Goal: Book appointment/travel/reservation

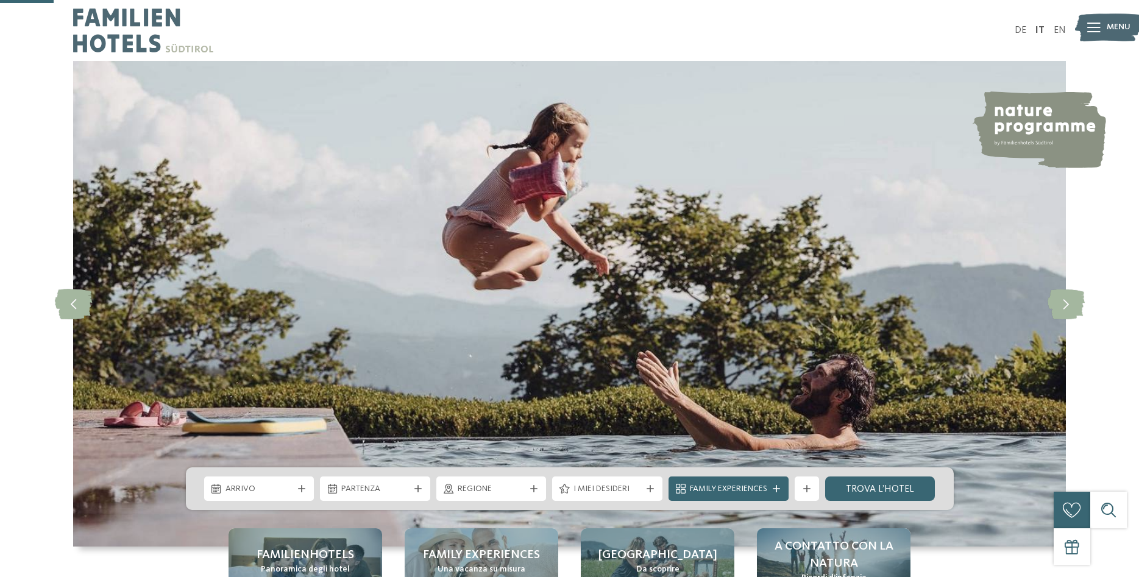
scroll to position [249, 0]
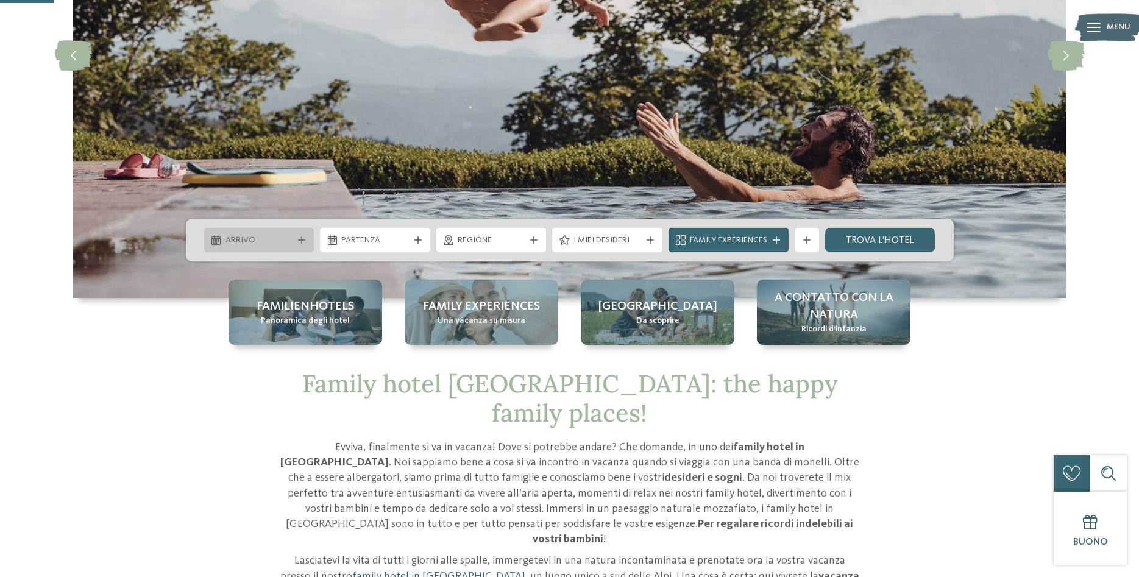
click at [294, 239] on div "Arrivo" at bounding box center [259, 239] width 74 height 13
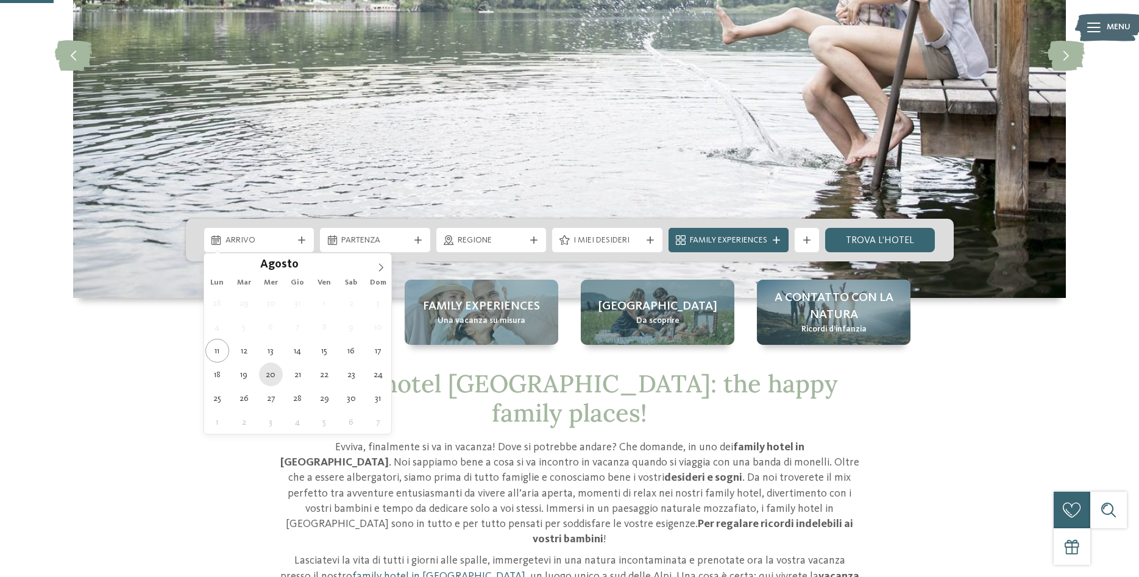
type div "20.08.2025"
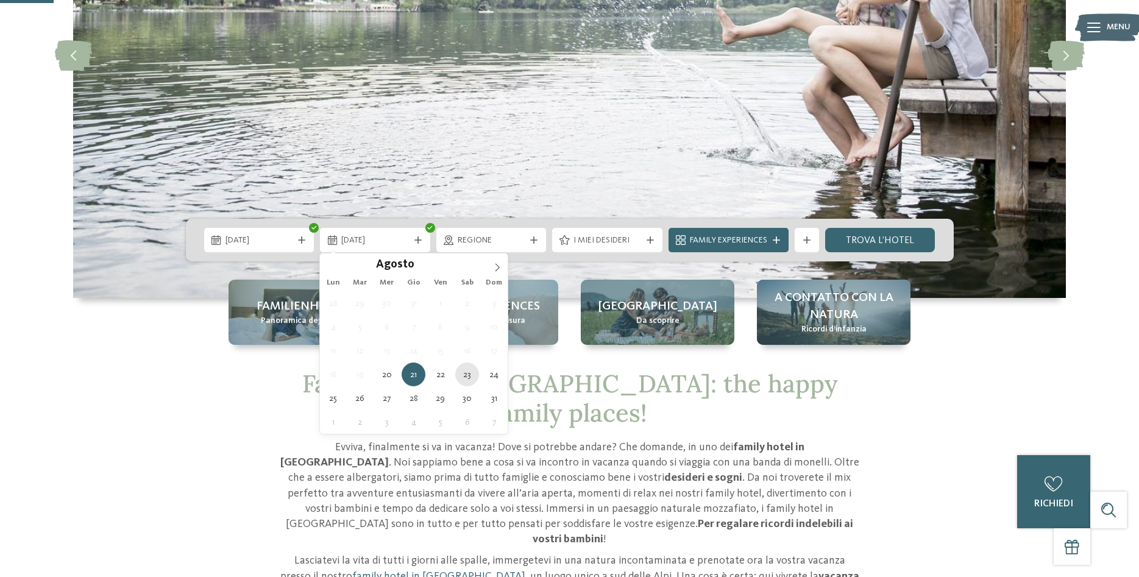
type div "[DATE]"
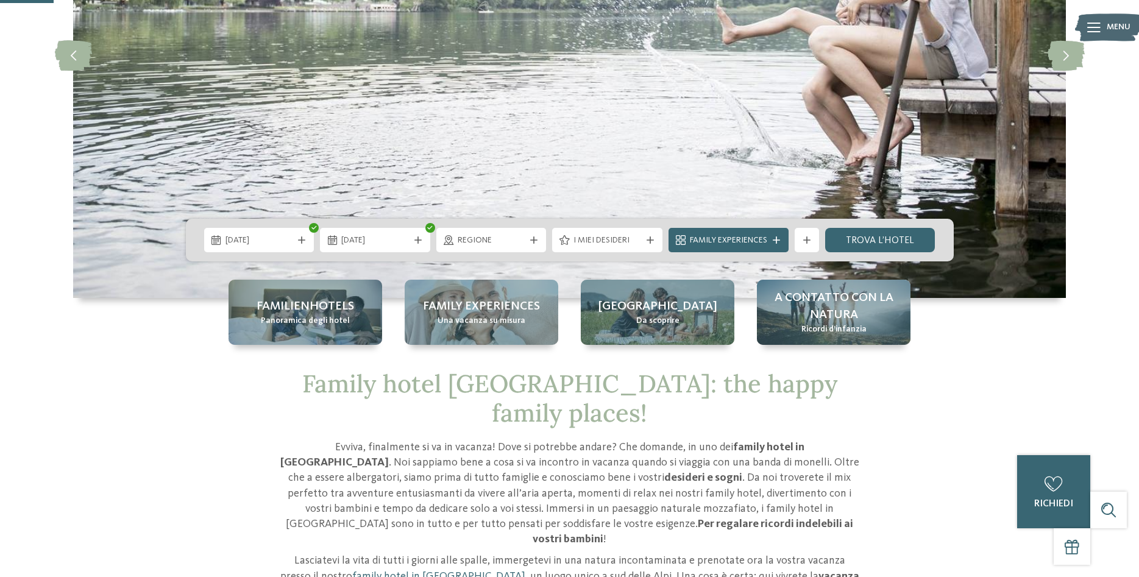
drag, startPoint x: 469, startPoint y: 375, endPoint x: 455, endPoint y: 278, distance: 97.9
click at [537, 238] on icon at bounding box center [533, 239] width 7 height 7
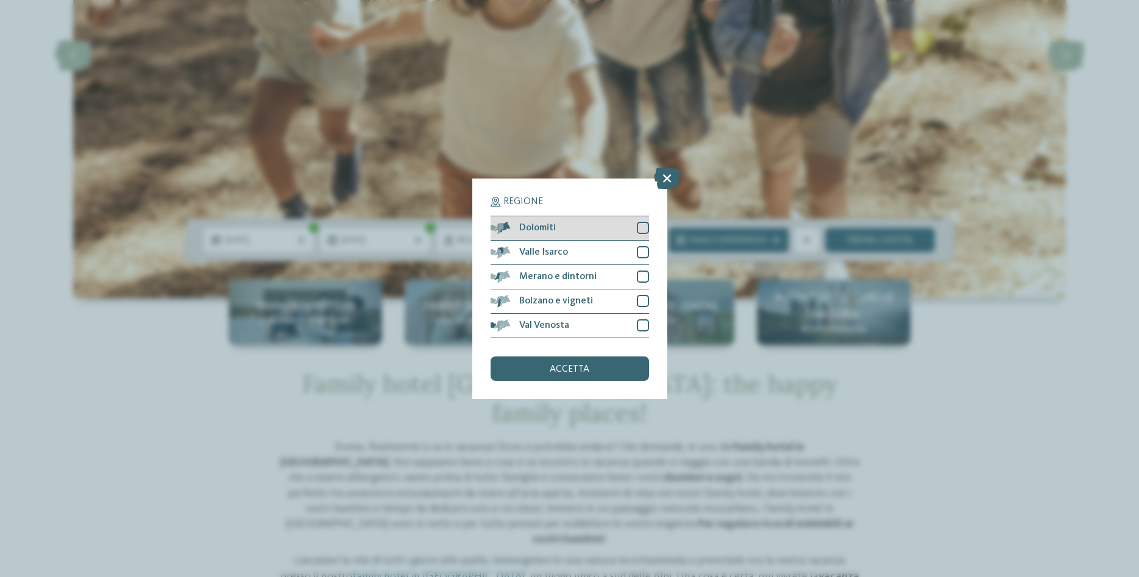
click at [565, 224] on div "Dolomiti" at bounding box center [569, 228] width 158 height 24
click at [553, 372] on span "accetta" at bounding box center [569, 369] width 40 height 10
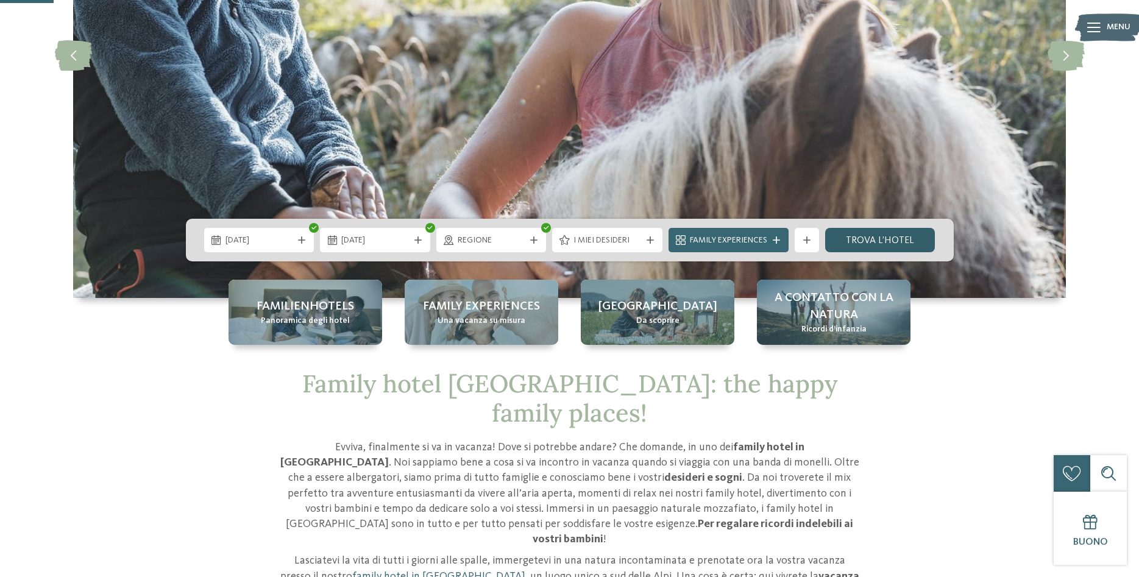
click at [873, 236] on link "trova l’hotel" at bounding box center [880, 240] width 110 height 24
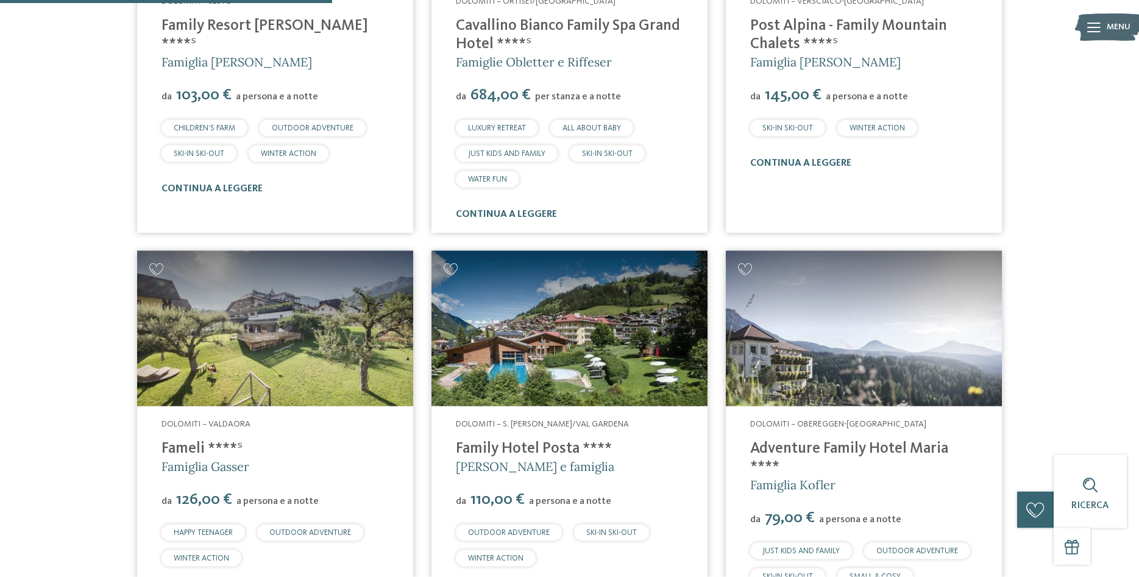
scroll to position [674, 0]
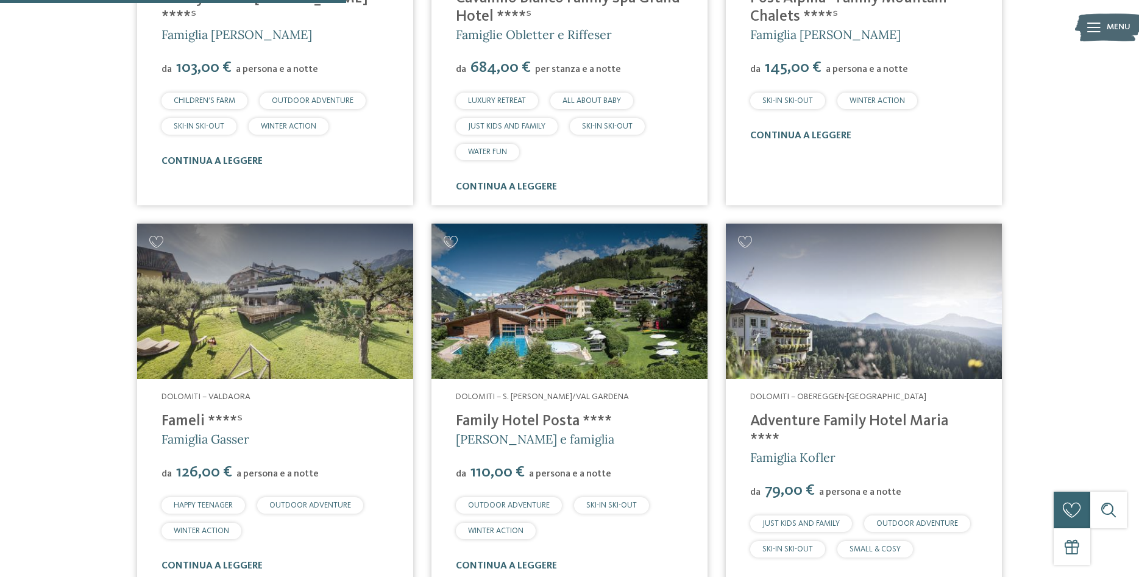
click at [512, 419] on link "Family Hotel Posta ****" at bounding box center [534, 421] width 156 height 15
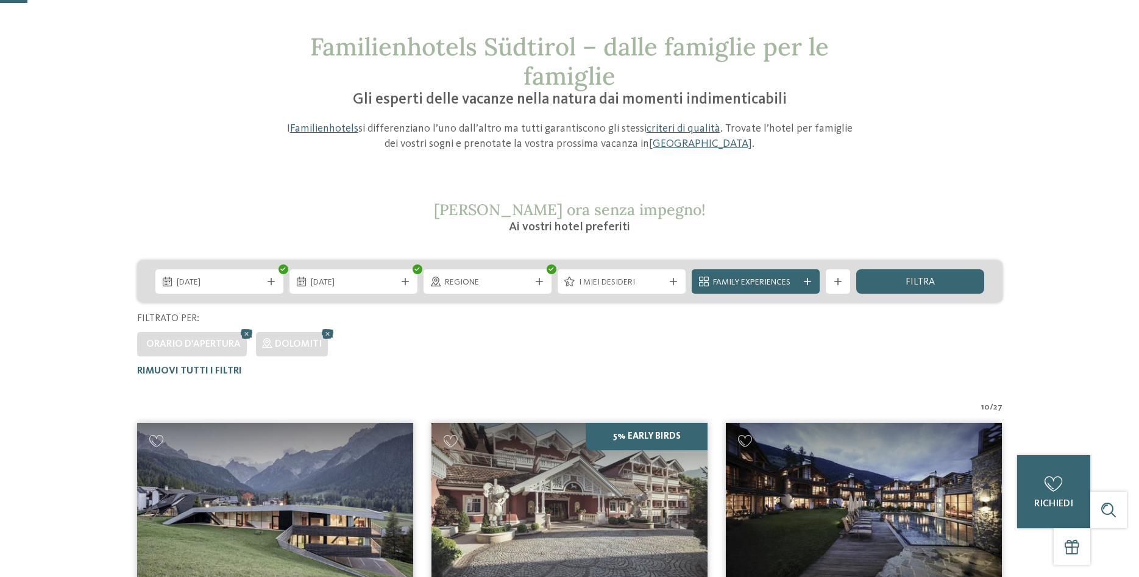
scroll to position [0, 0]
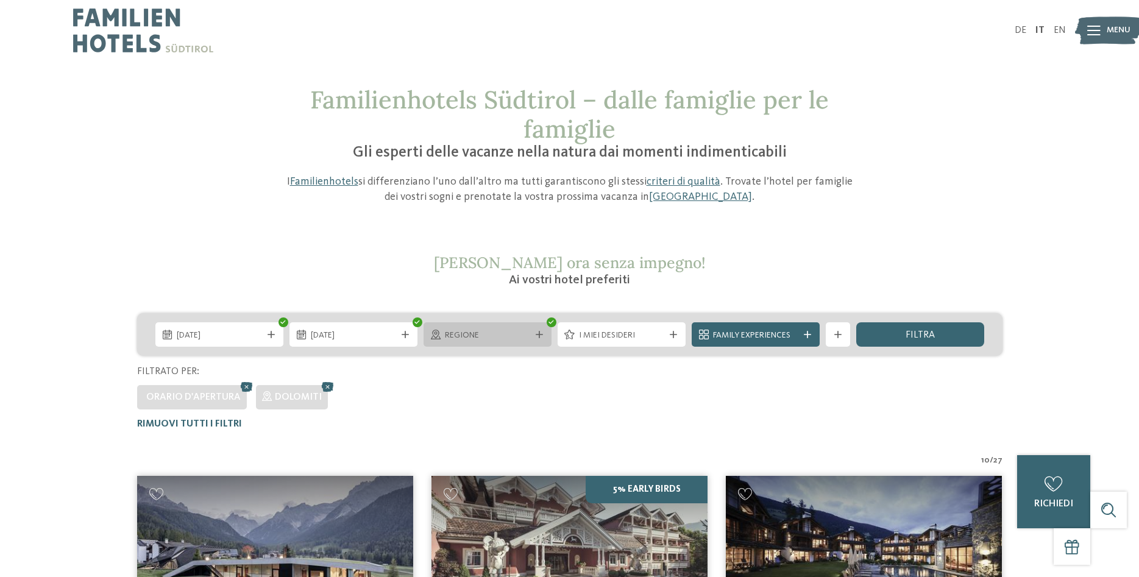
click at [522, 336] on span "Regione" at bounding box center [487, 336] width 85 height 12
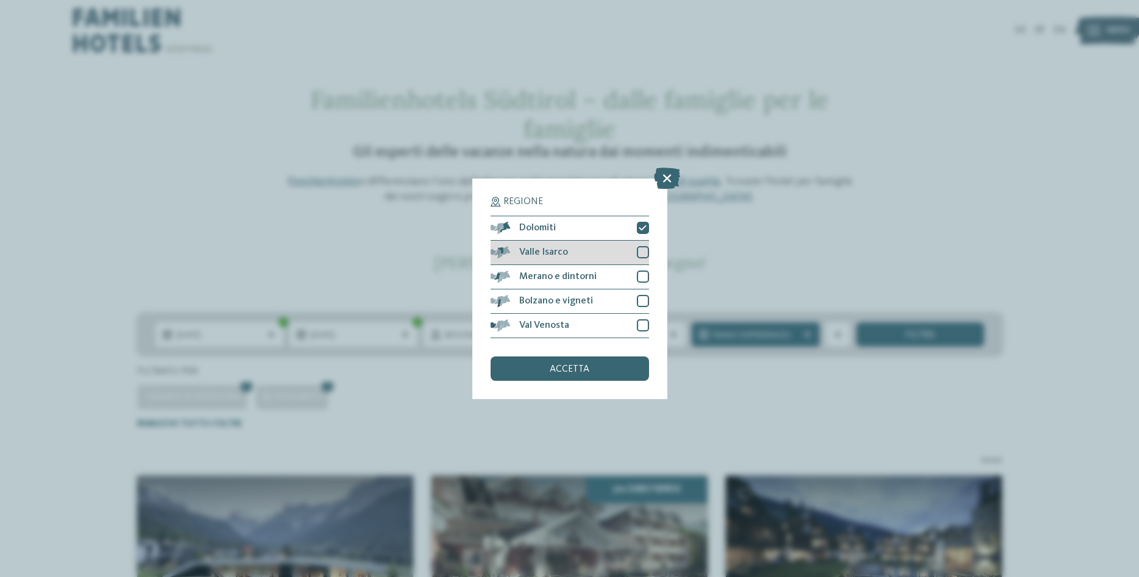
click at [526, 250] on span "Valle Isarco" at bounding box center [543, 252] width 49 height 10
click at [537, 223] on span "Dolomiti" at bounding box center [537, 228] width 37 height 10
click at [579, 363] on div "accetta" at bounding box center [569, 368] width 158 height 24
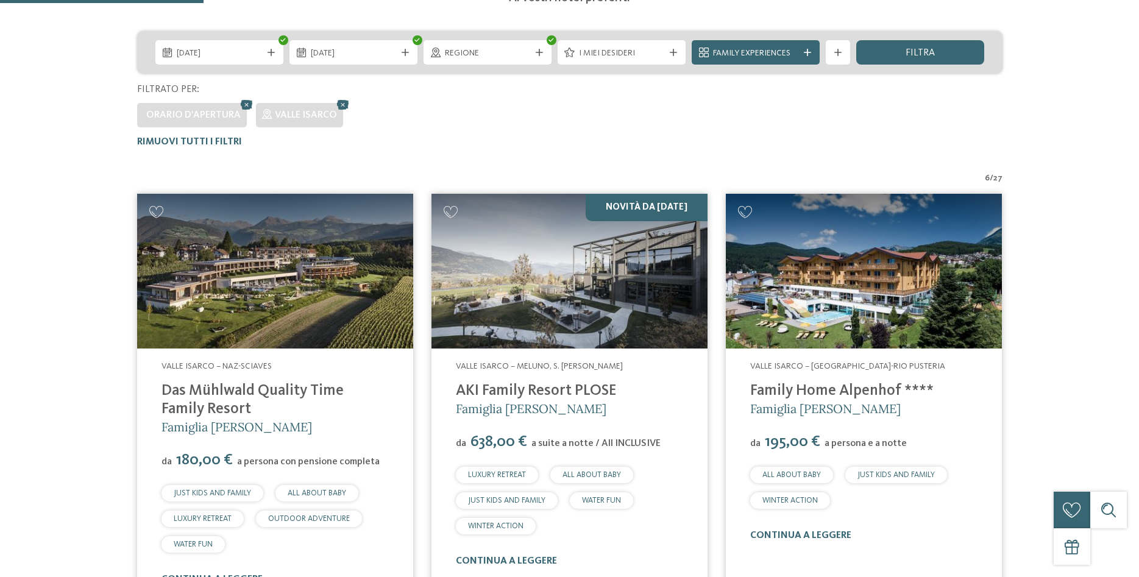
scroll to position [400, 0]
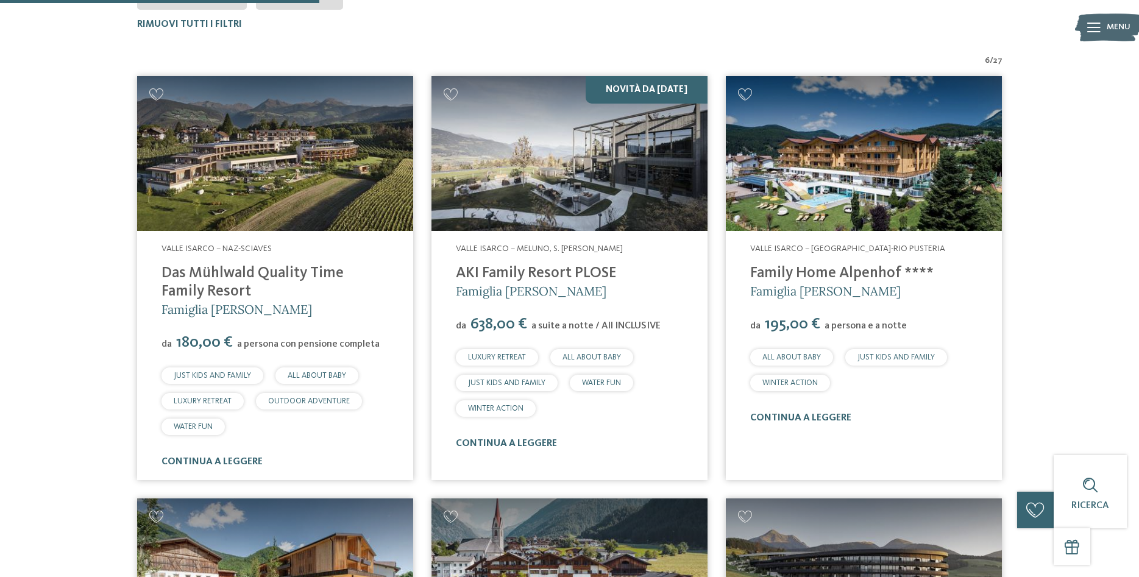
click at [846, 192] on img at bounding box center [864, 153] width 276 height 155
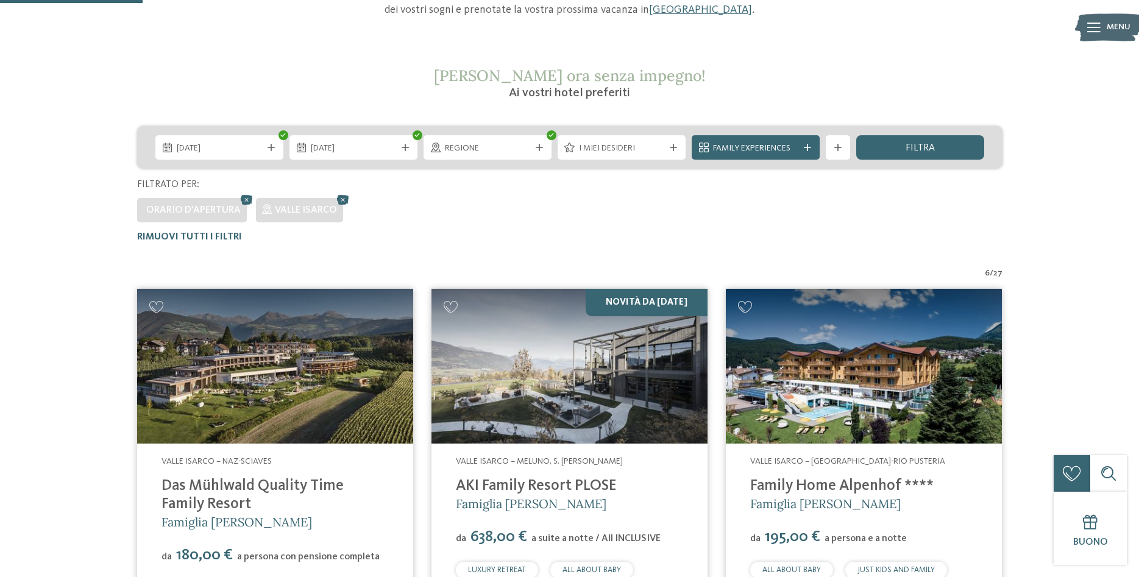
scroll to position [213, 0]
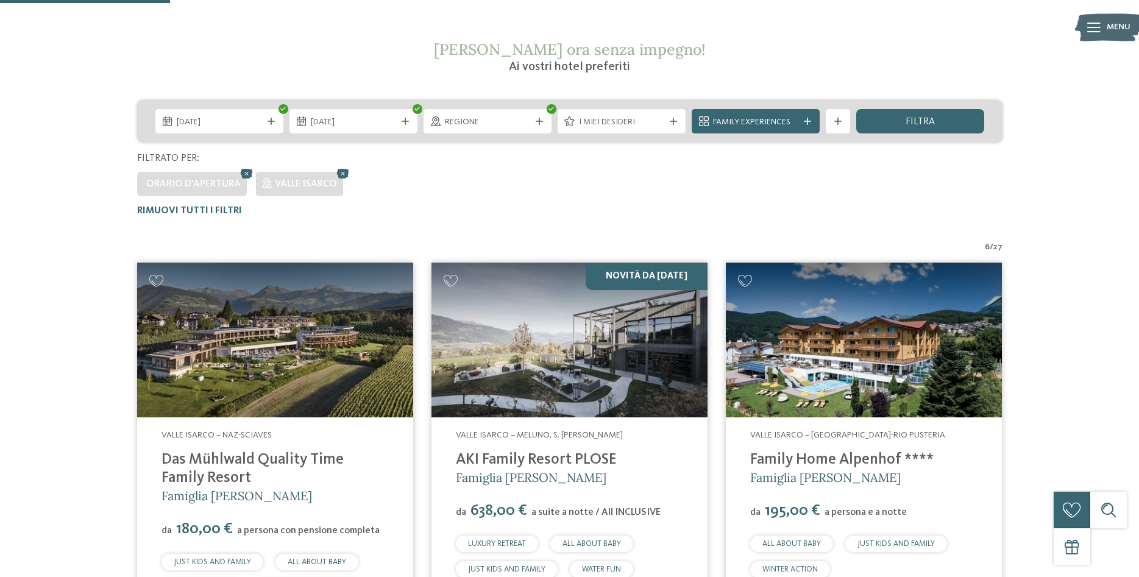
click at [827, 458] on link "Family Home Alpenhof ****" at bounding box center [841, 459] width 183 height 15
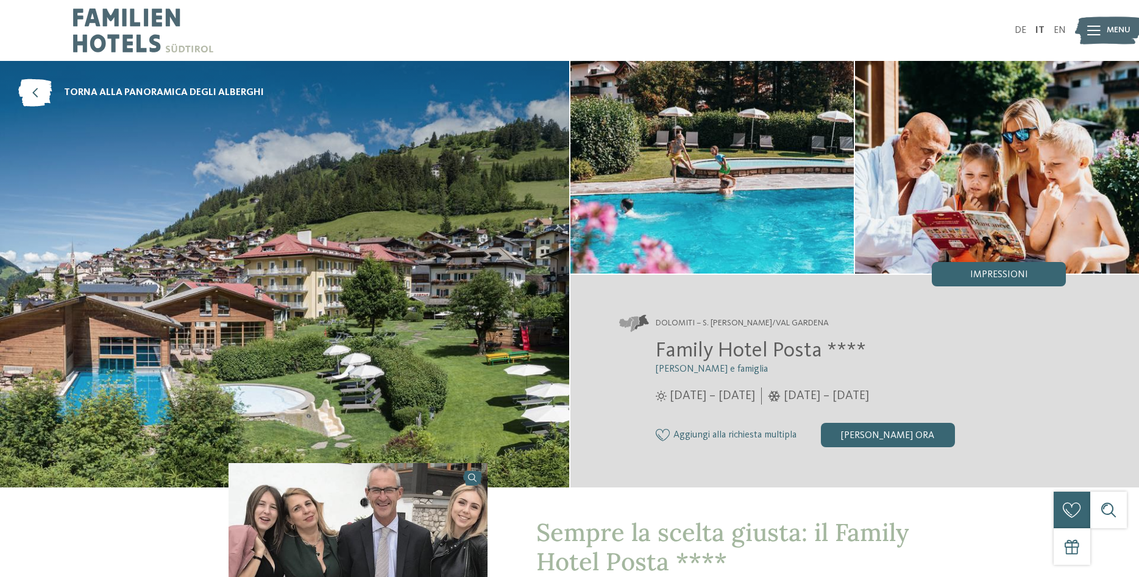
click at [715, 162] on img at bounding box center [712, 167] width 284 height 213
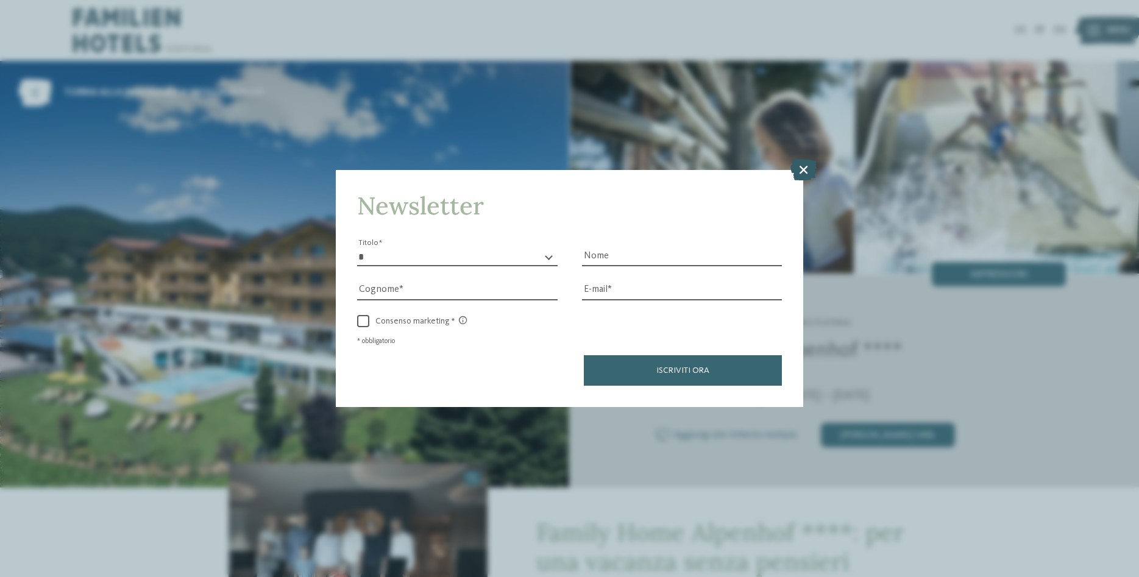
click at [799, 164] on icon at bounding box center [803, 169] width 26 height 21
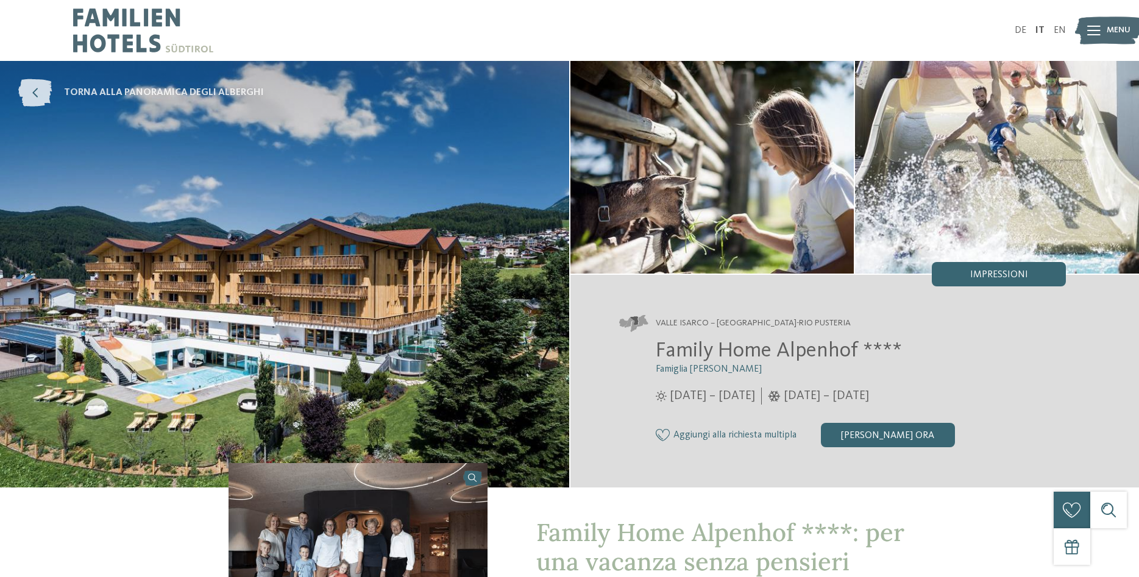
click at [169, 92] on span "torna alla panoramica degli alberghi" at bounding box center [164, 92] width 200 height 13
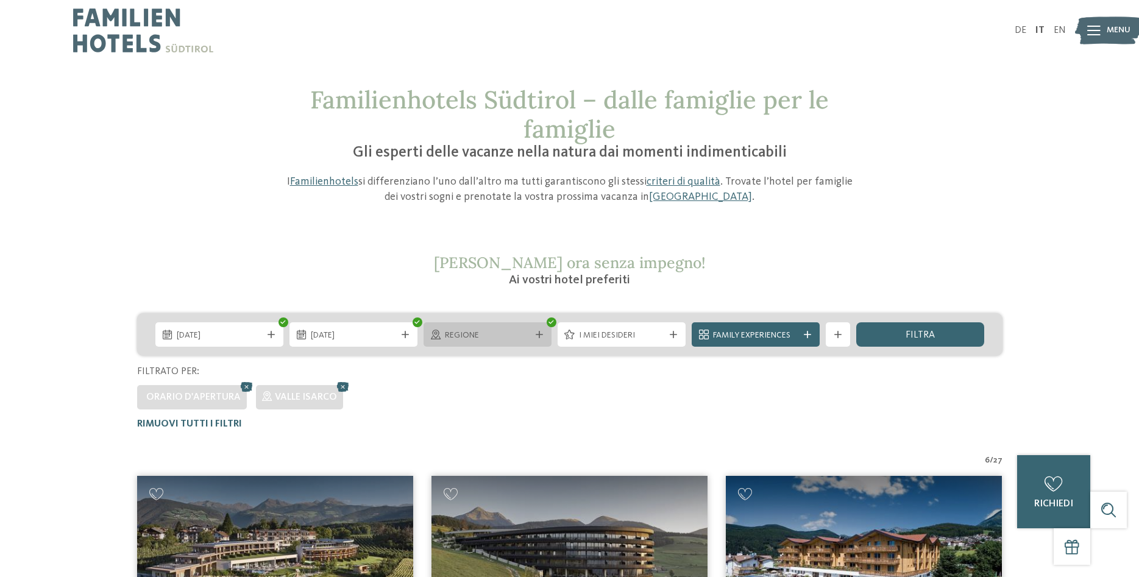
click at [539, 336] on icon at bounding box center [538, 334] width 7 height 7
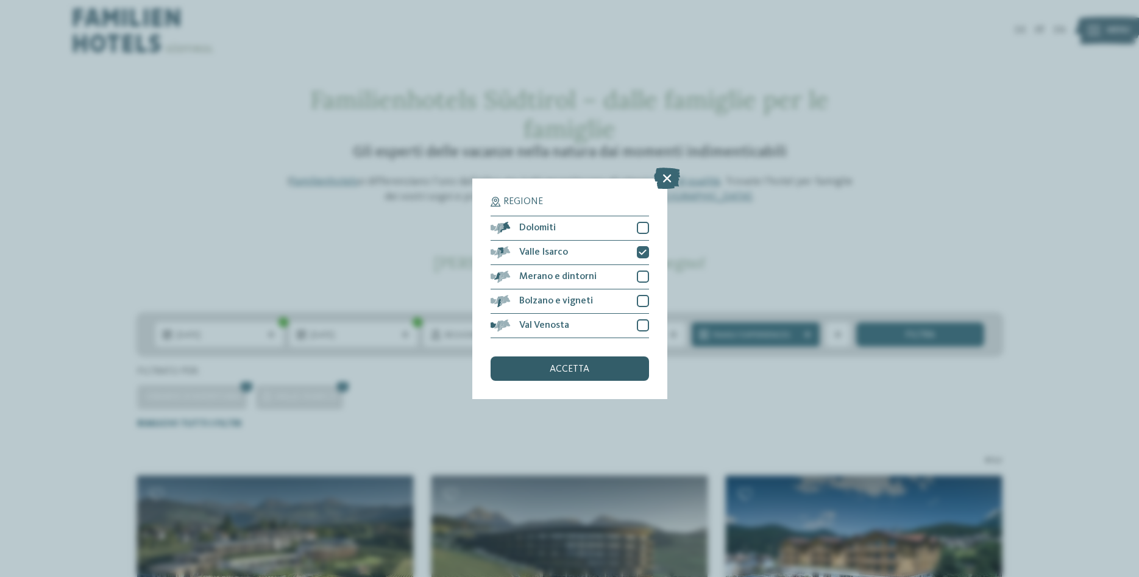
click at [561, 370] on span "accetta" at bounding box center [569, 369] width 40 height 10
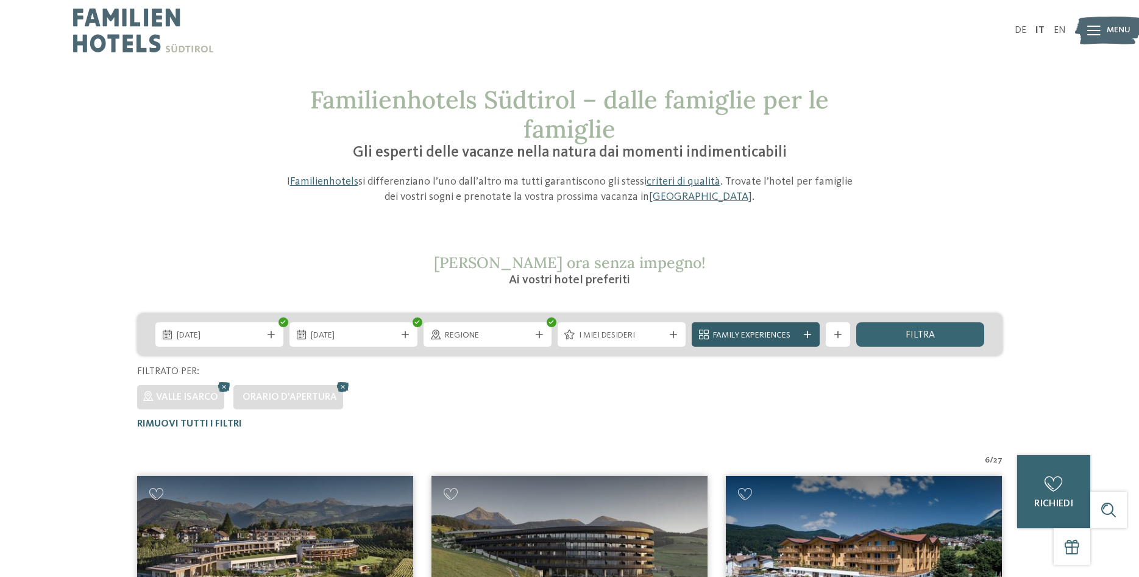
click at [754, 336] on span "Family Experiences" at bounding box center [755, 336] width 85 height 12
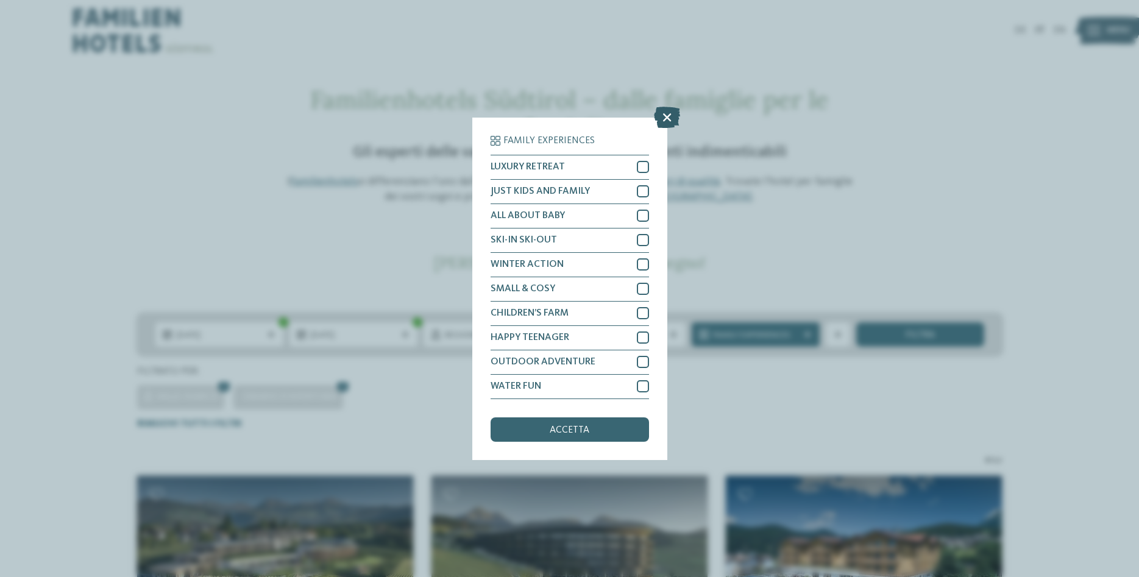
click at [667, 113] on icon at bounding box center [667, 116] width 26 height 21
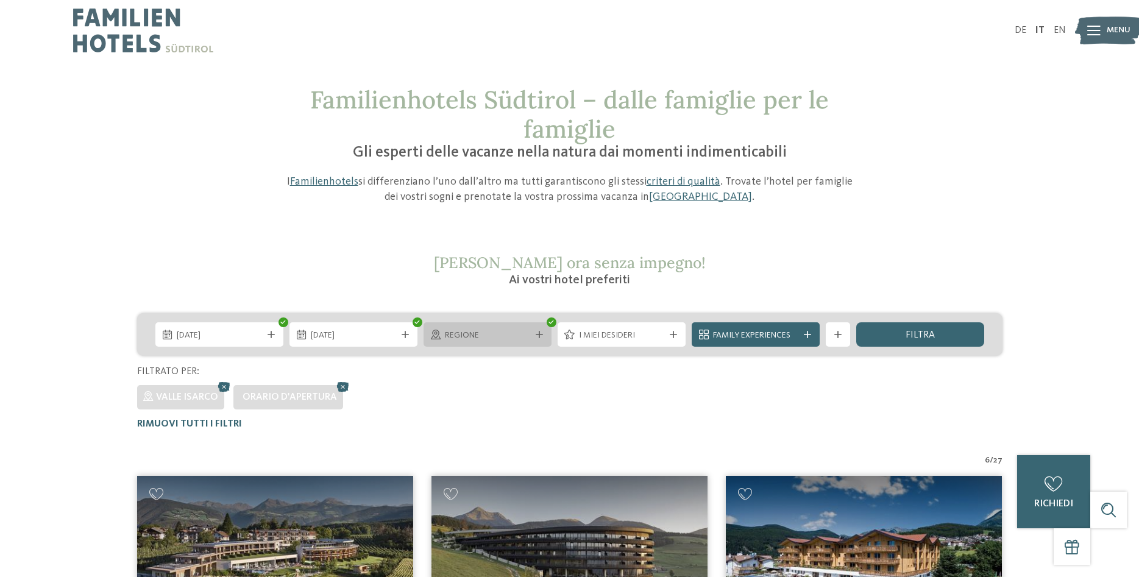
click at [498, 333] on span "Regione" at bounding box center [487, 336] width 85 height 12
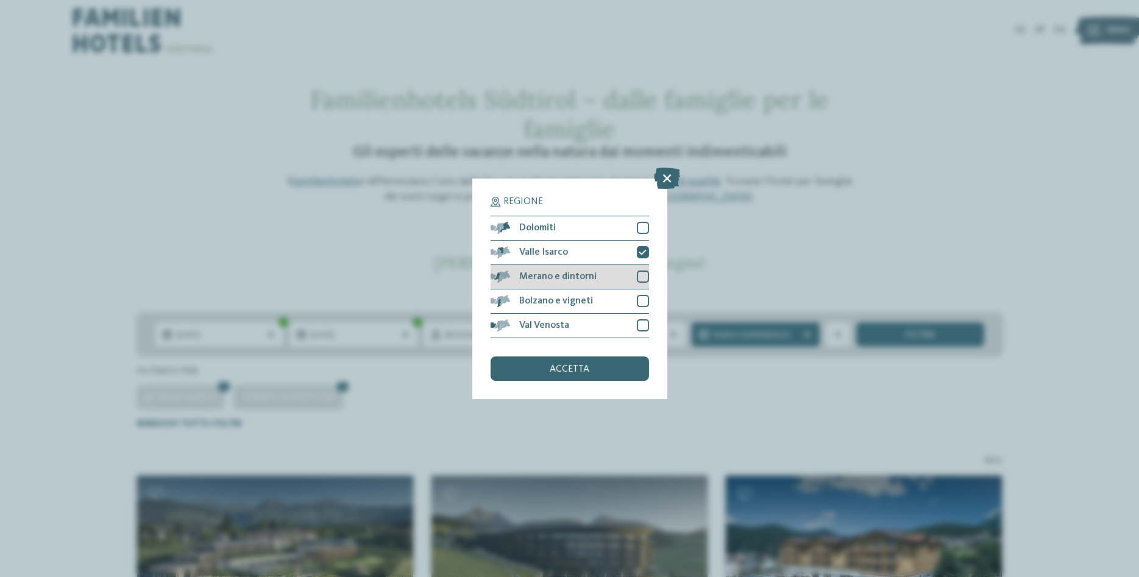
click at [551, 278] on span "Merano e dintorni" at bounding box center [557, 277] width 77 height 10
click at [546, 253] on span "Valle Isarco" at bounding box center [543, 252] width 49 height 10
click at [558, 275] on span "Merano e dintorni" at bounding box center [557, 277] width 77 height 10
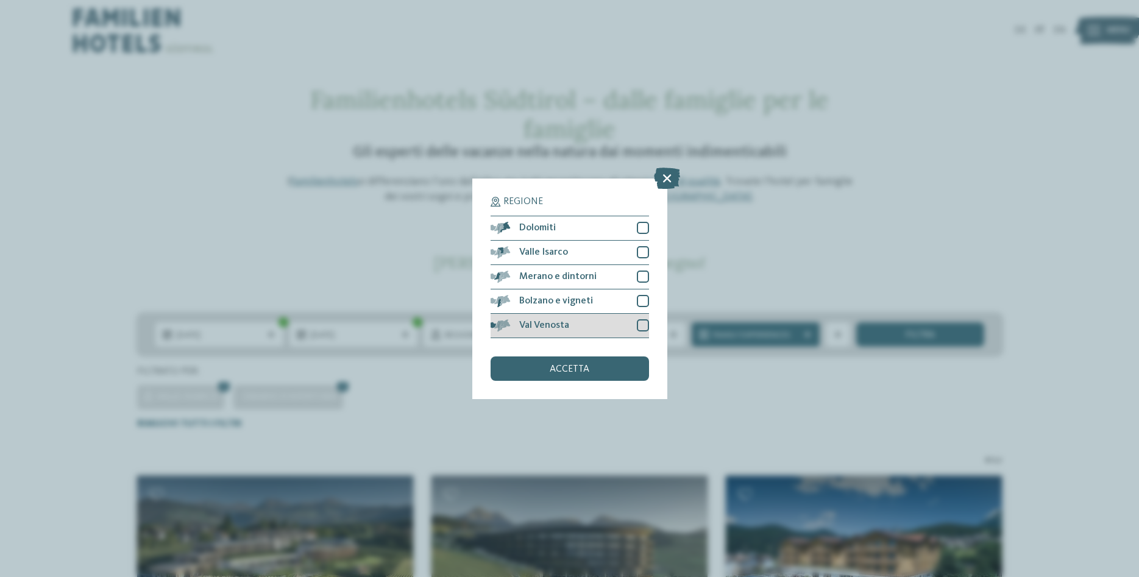
click at [564, 322] on span "Val Venosta" at bounding box center [544, 325] width 50 height 10
click at [557, 369] on span "accetta" at bounding box center [569, 369] width 40 height 10
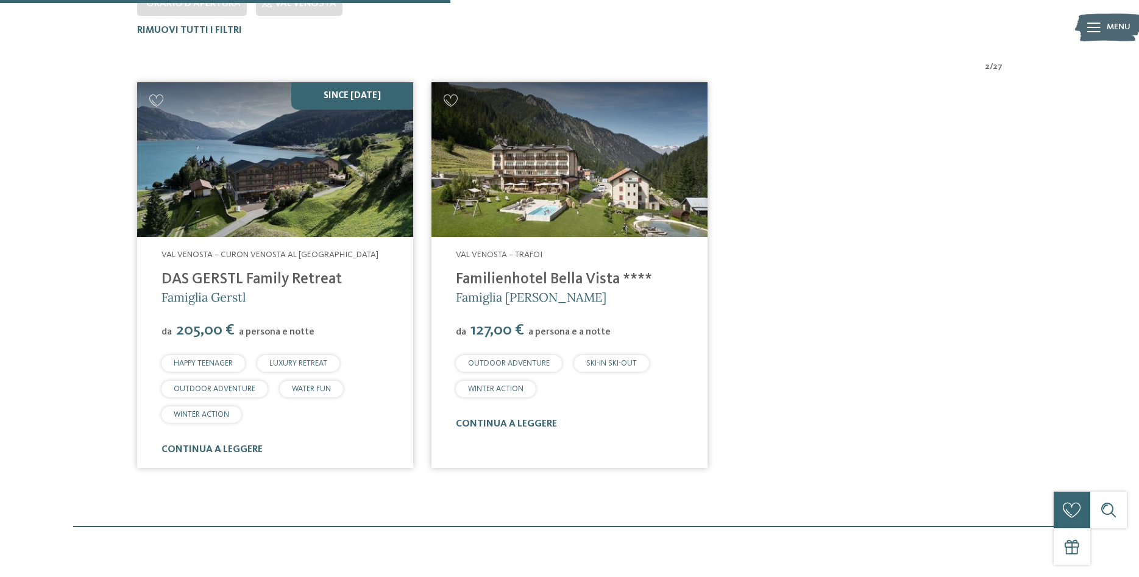
scroll to position [400, 0]
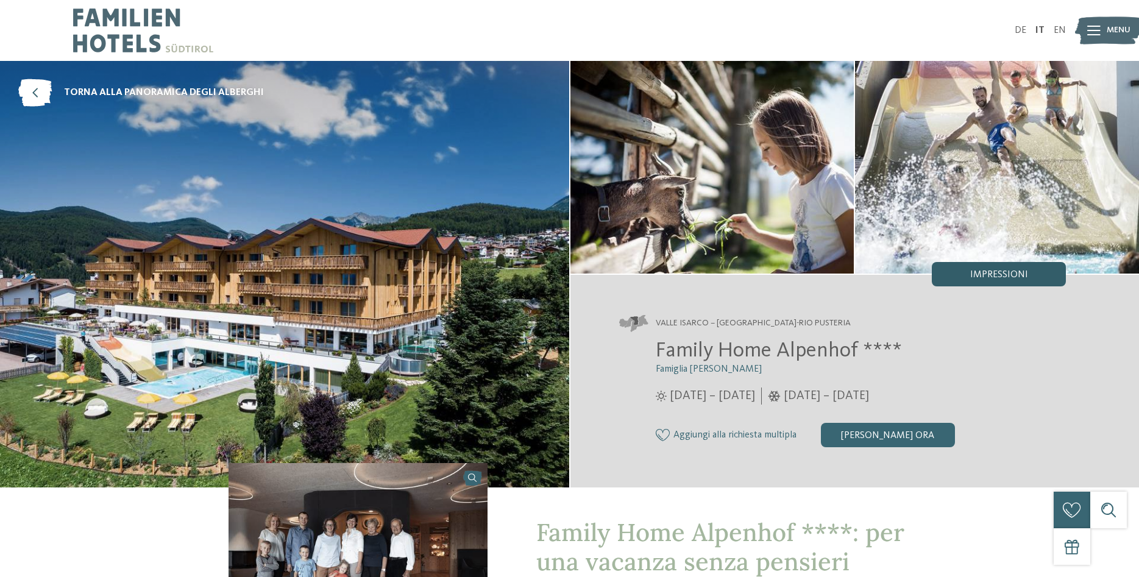
click at [980, 269] on div "Impressioni" at bounding box center [998, 274] width 134 height 24
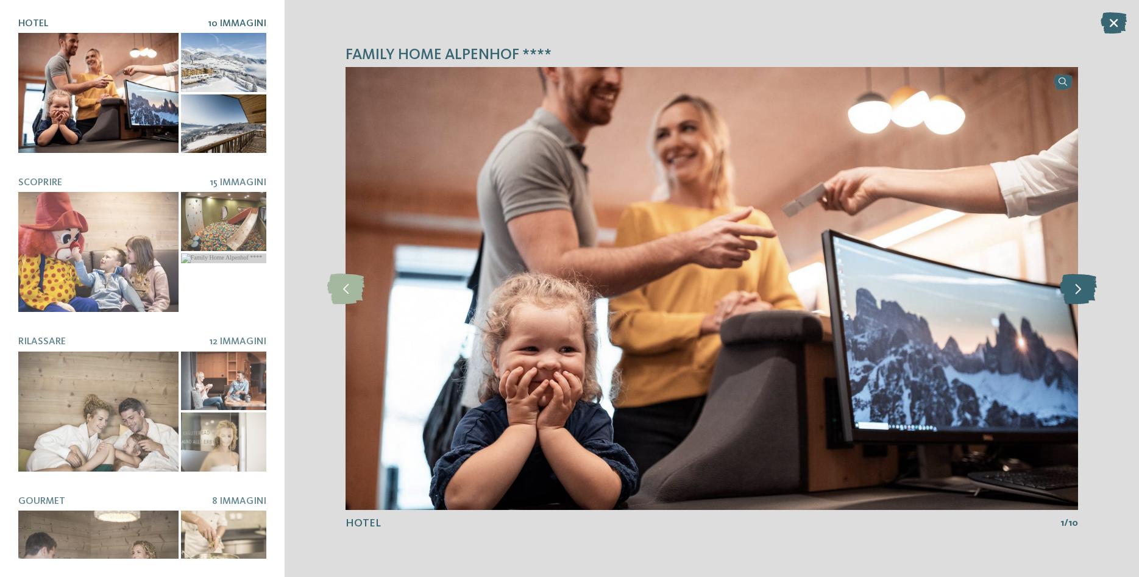
click at [1075, 289] on icon at bounding box center [1077, 289] width 37 height 30
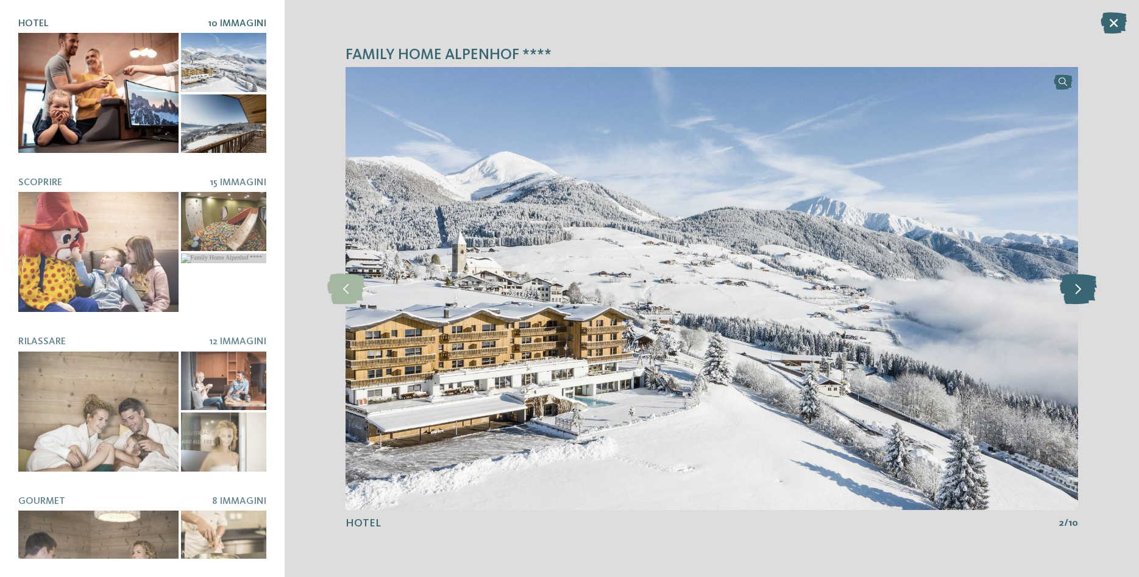
click at [1075, 289] on icon at bounding box center [1077, 289] width 37 height 30
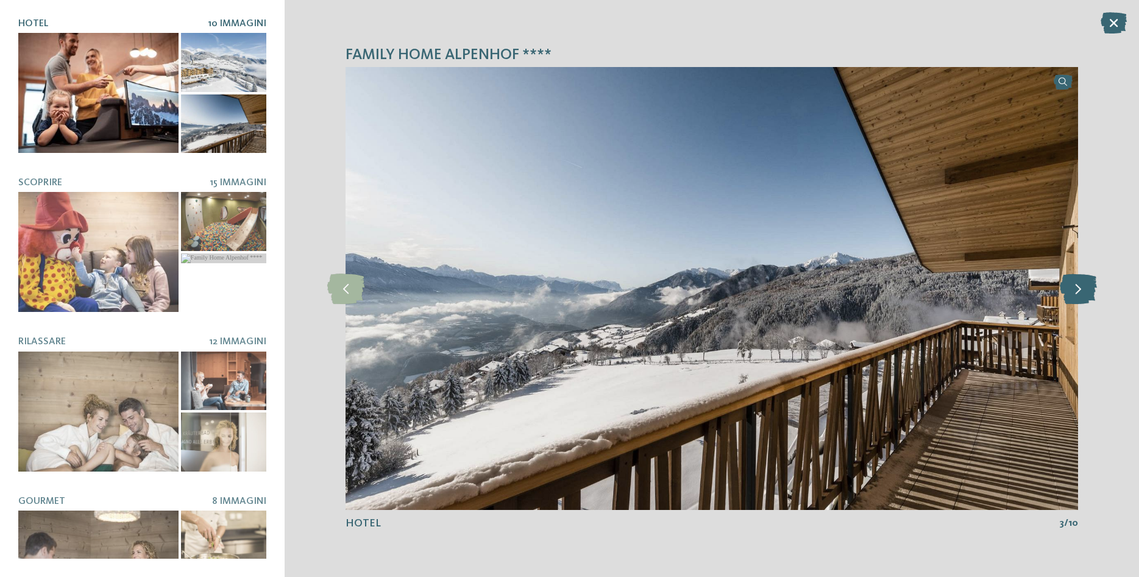
click at [1075, 289] on icon at bounding box center [1077, 289] width 37 height 30
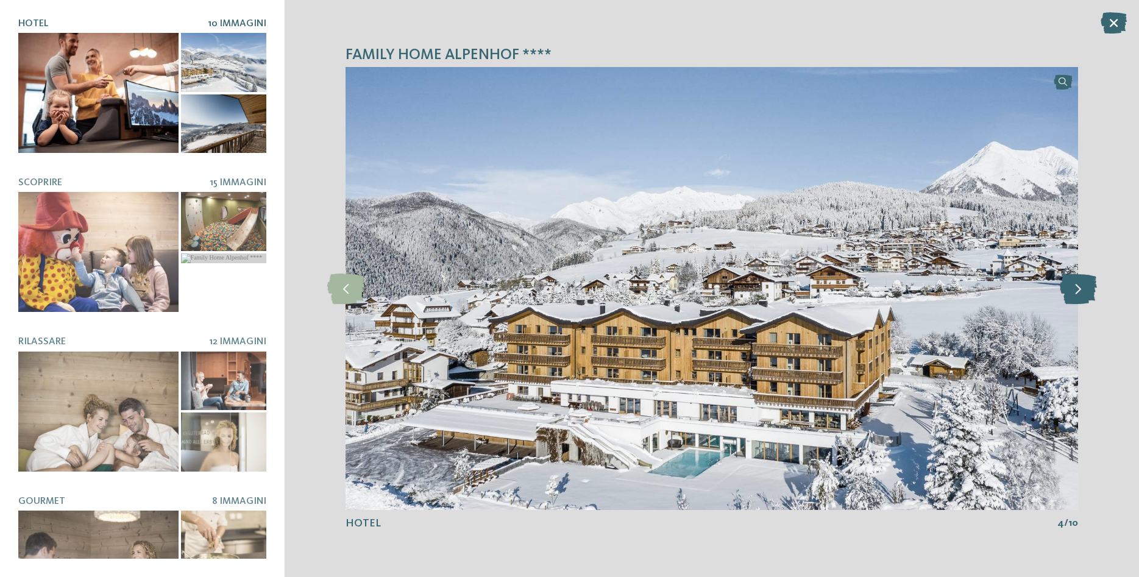
click at [1075, 289] on icon at bounding box center [1077, 289] width 37 height 30
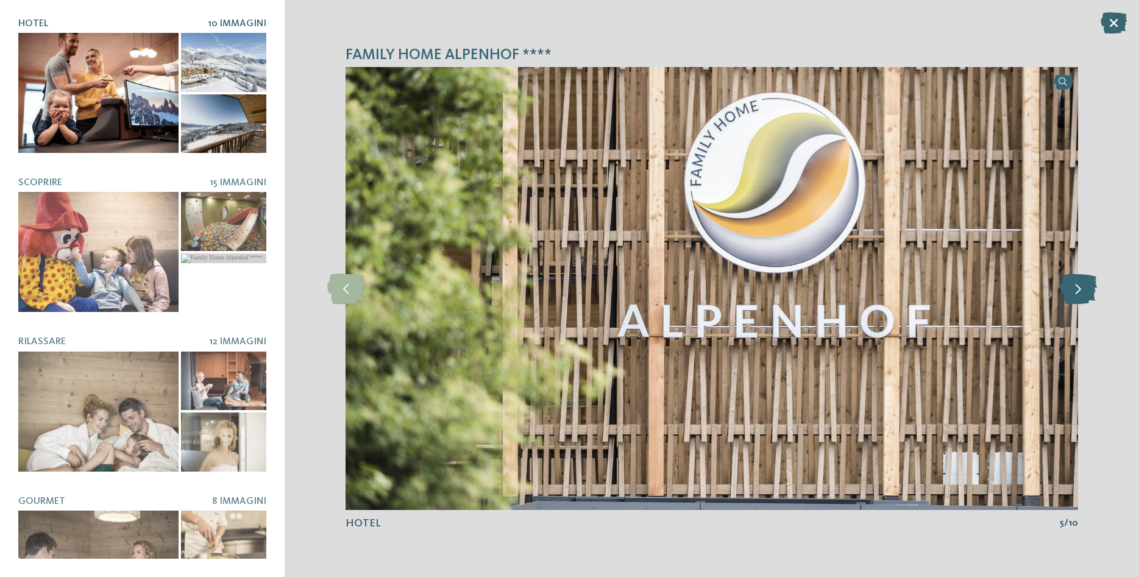
click at [1075, 289] on icon at bounding box center [1077, 289] width 37 height 30
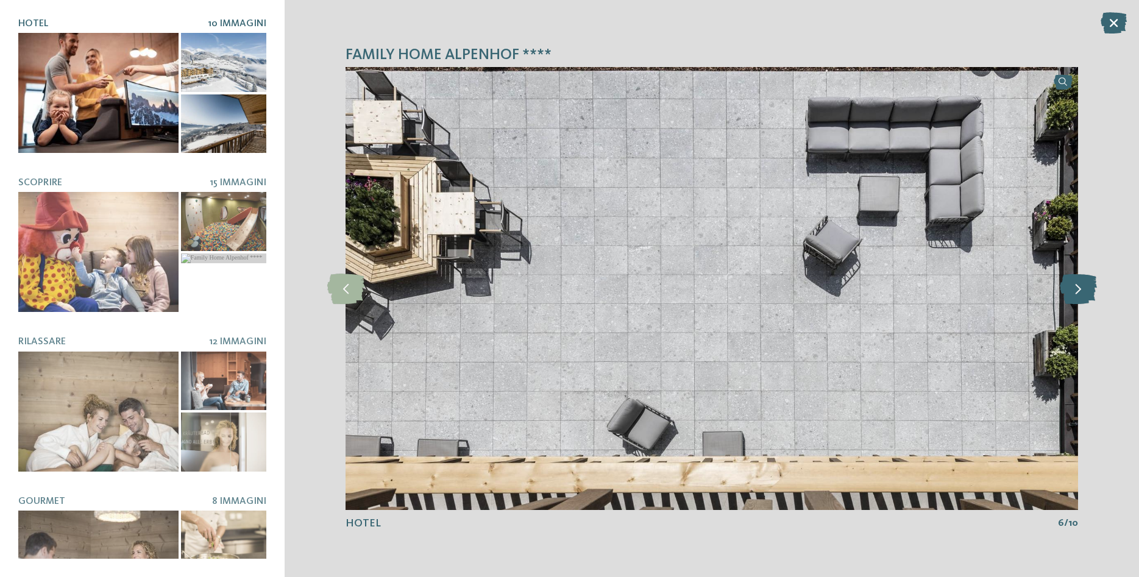
click at [1075, 289] on icon at bounding box center [1077, 289] width 37 height 30
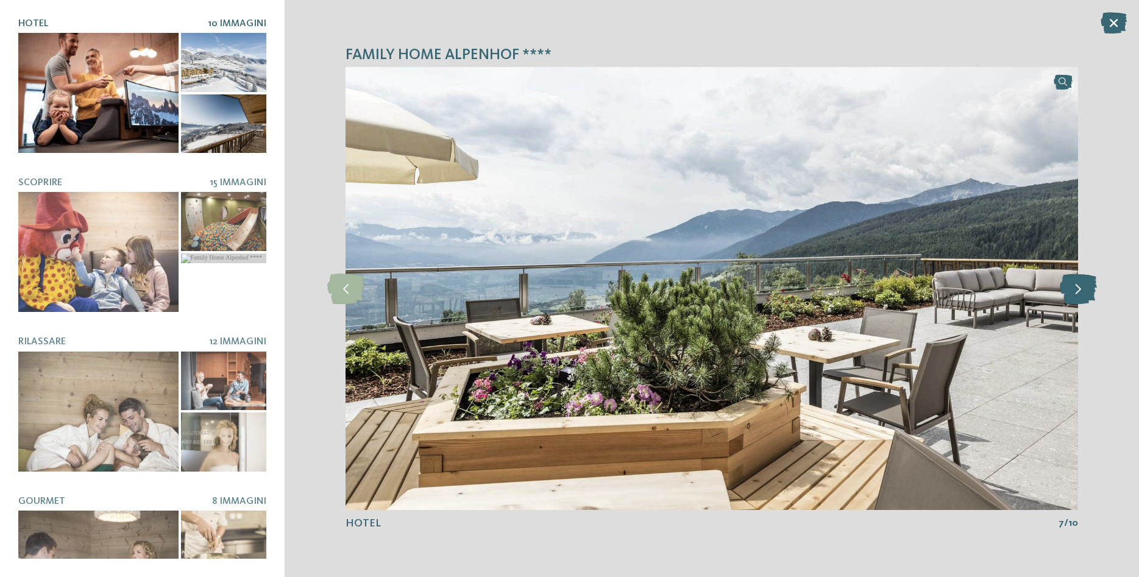
click at [1087, 281] on icon at bounding box center [1077, 289] width 37 height 30
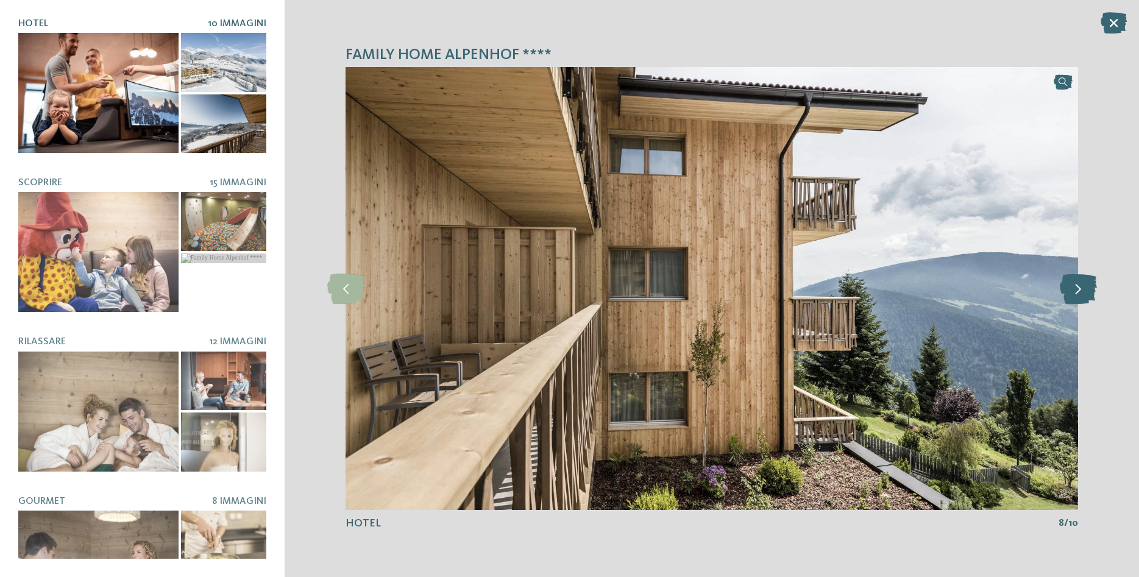
click at [1082, 281] on icon at bounding box center [1077, 289] width 37 height 30
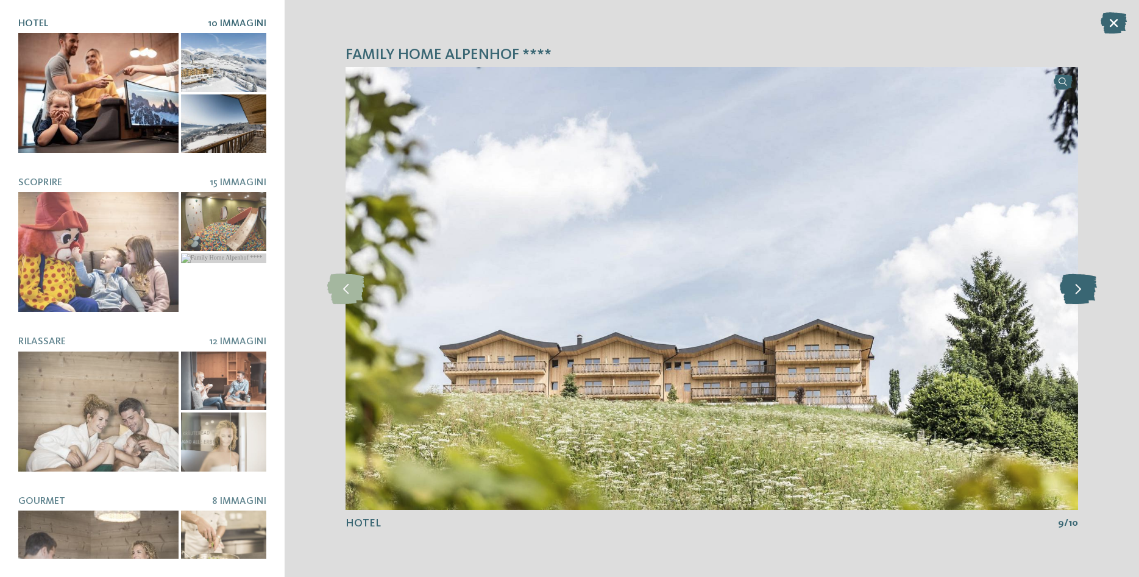
click at [1082, 281] on icon at bounding box center [1077, 289] width 37 height 30
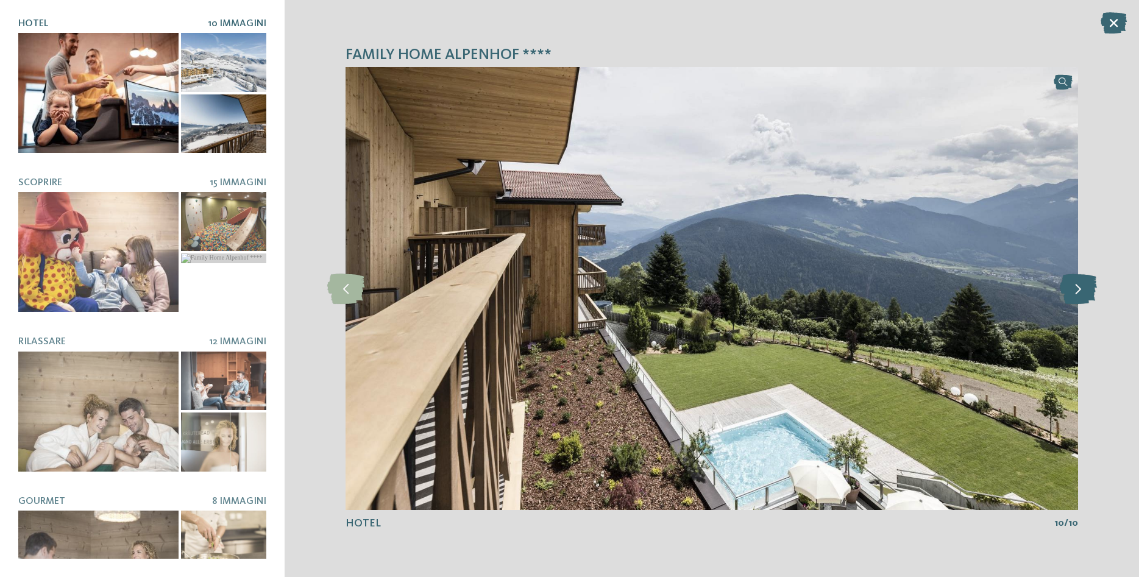
click at [1082, 281] on icon at bounding box center [1077, 289] width 37 height 30
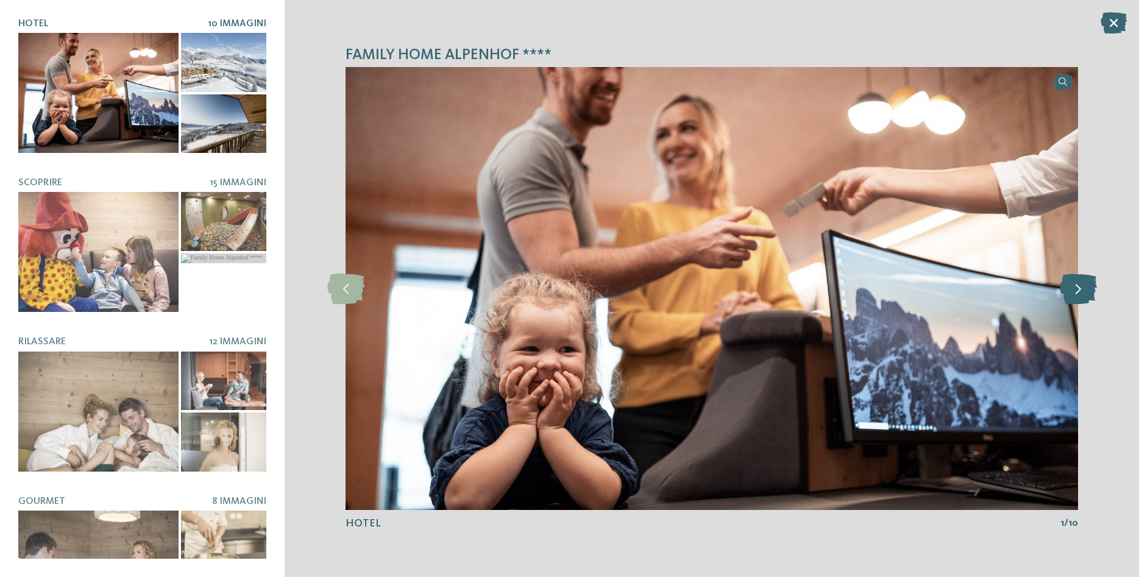
click at [1082, 281] on icon at bounding box center [1077, 289] width 37 height 30
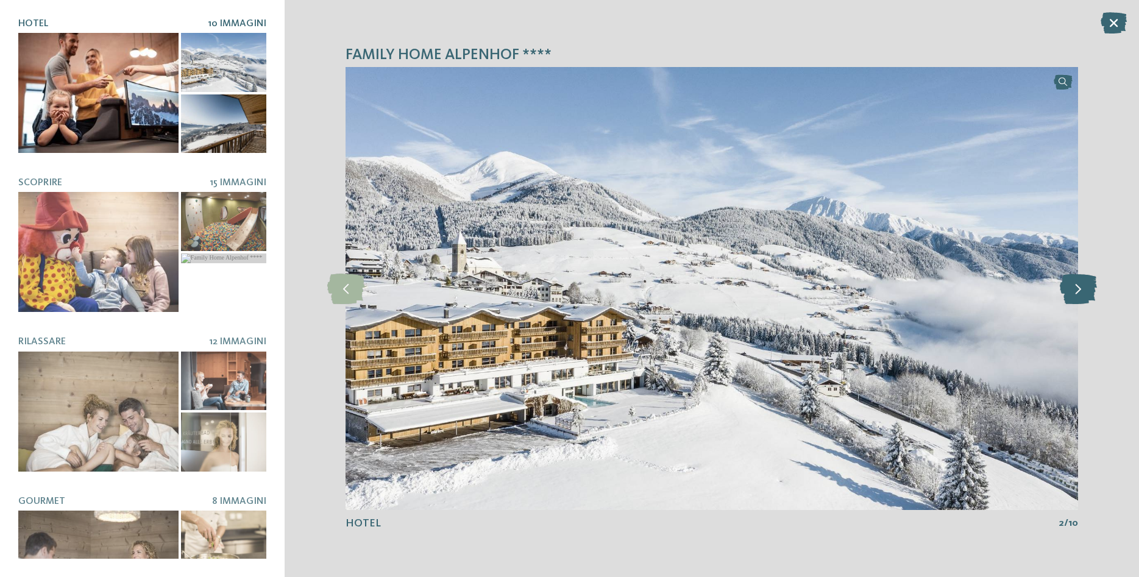
click at [1082, 281] on icon at bounding box center [1077, 289] width 37 height 30
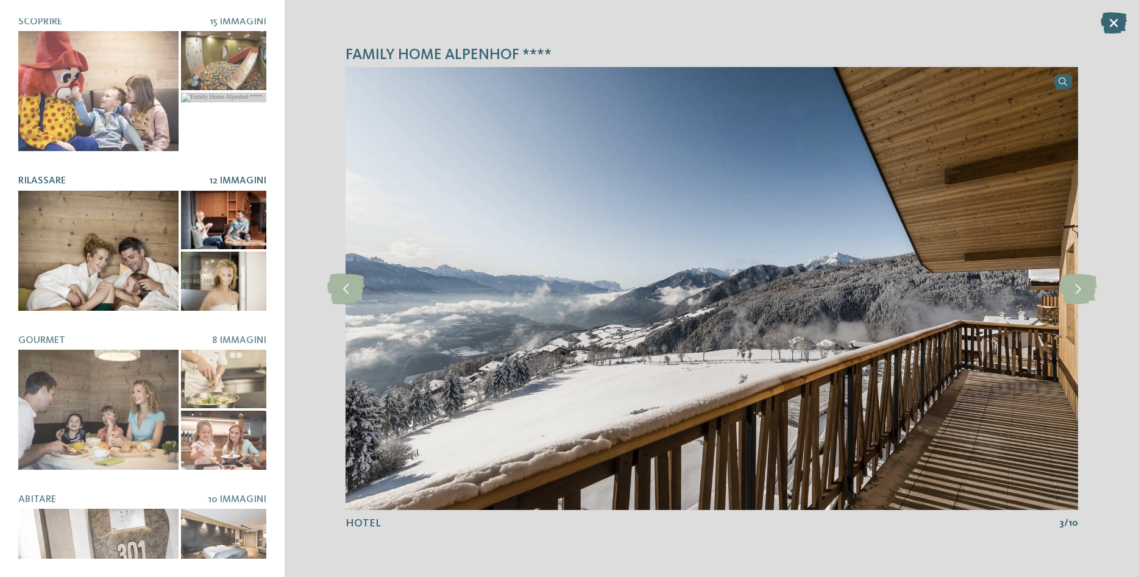
scroll to position [158, 0]
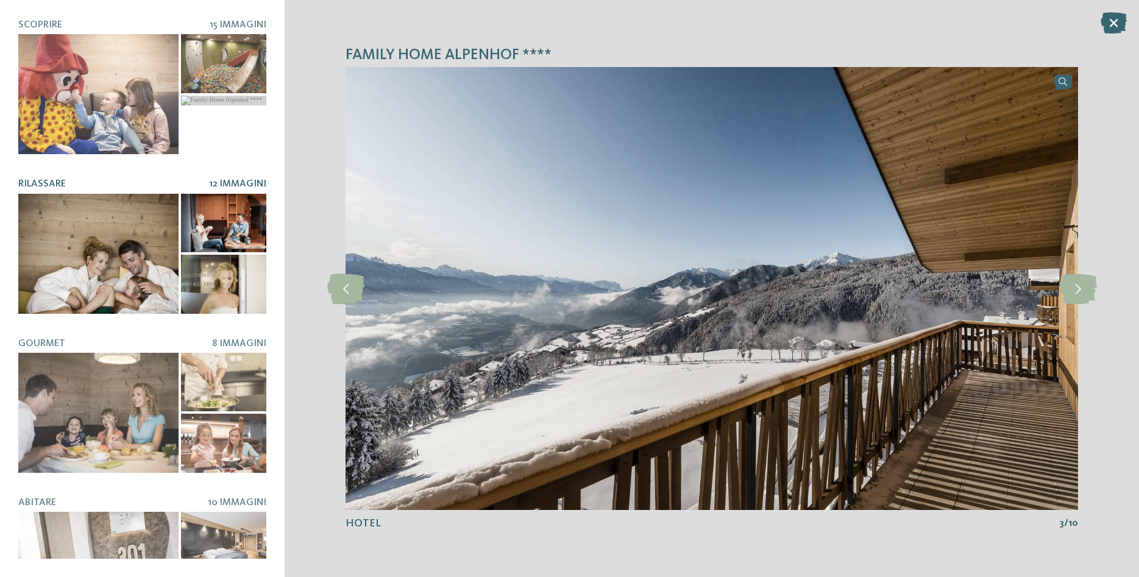
click at [101, 248] on div at bounding box center [98, 254] width 160 height 120
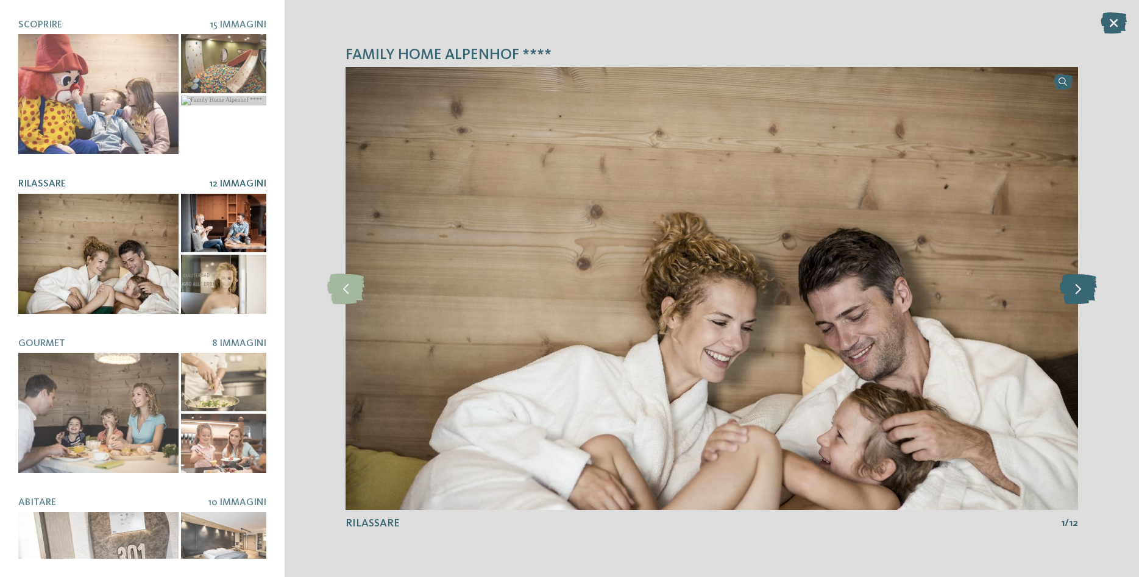
click at [1078, 287] on icon at bounding box center [1077, 289] width 37 height 30
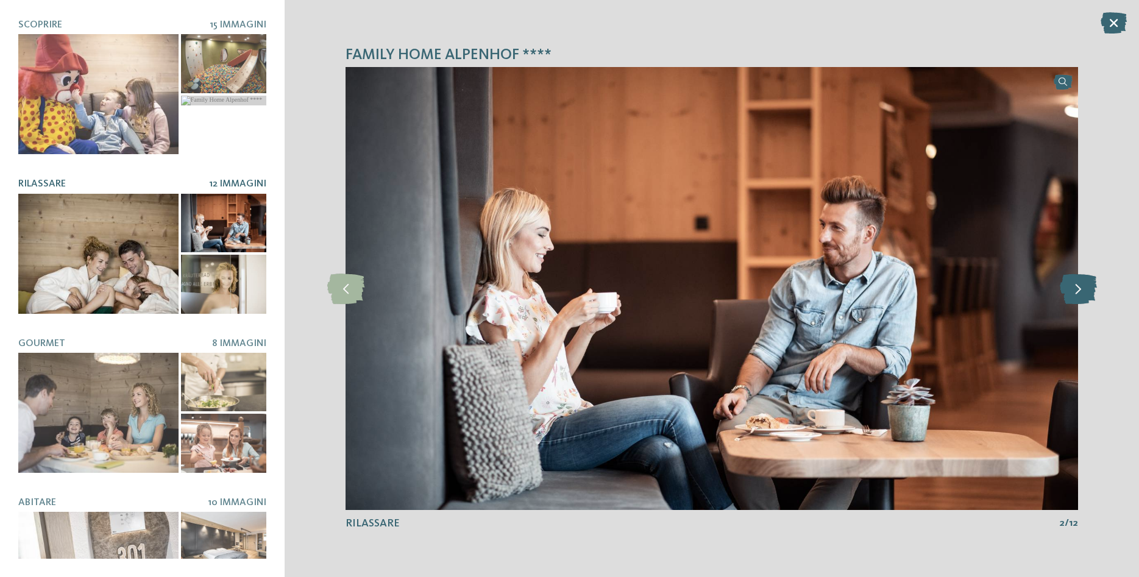
click at [1078, 287] on icon at bounding box center [1077, 289] width 37 height 30
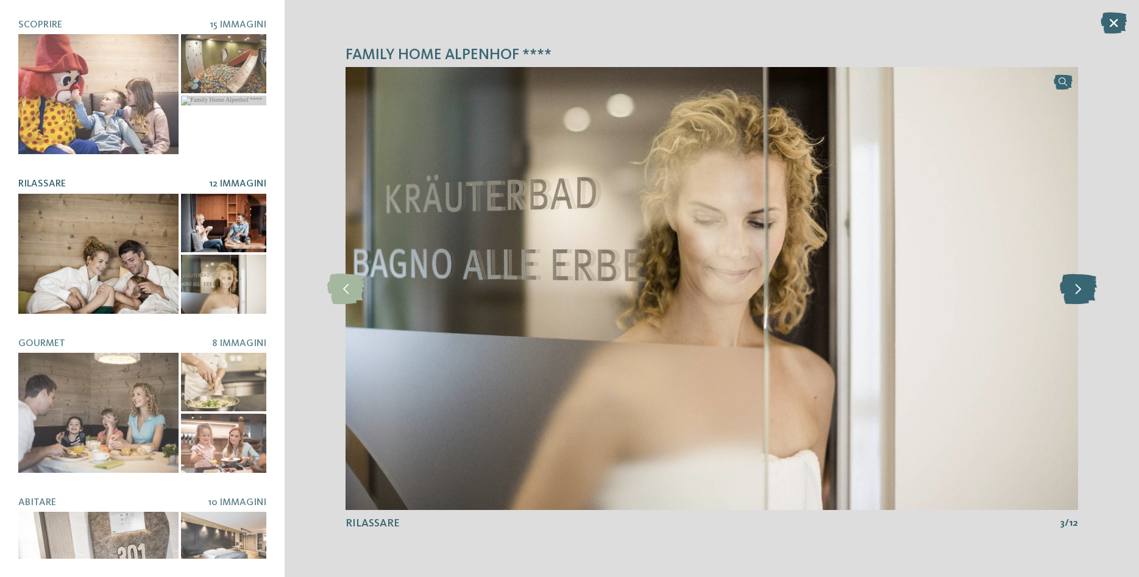
click at [1078, 287] on icon at bounding box center [1077, 289] width 37 height 30
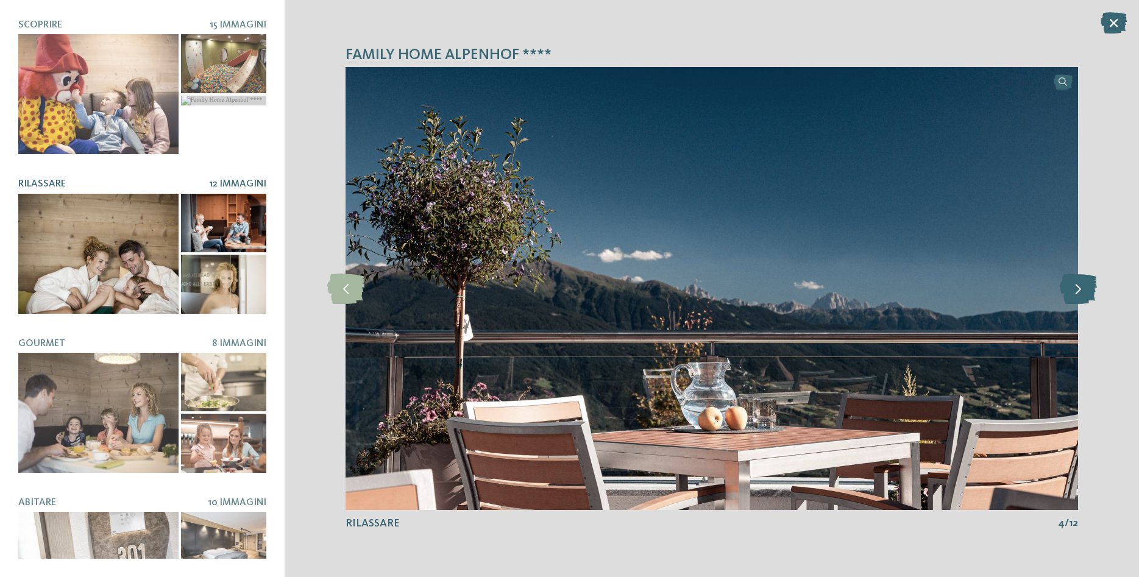
click at [1078, 287] on icon at bounding box center [1077, 289] width 37 height 30
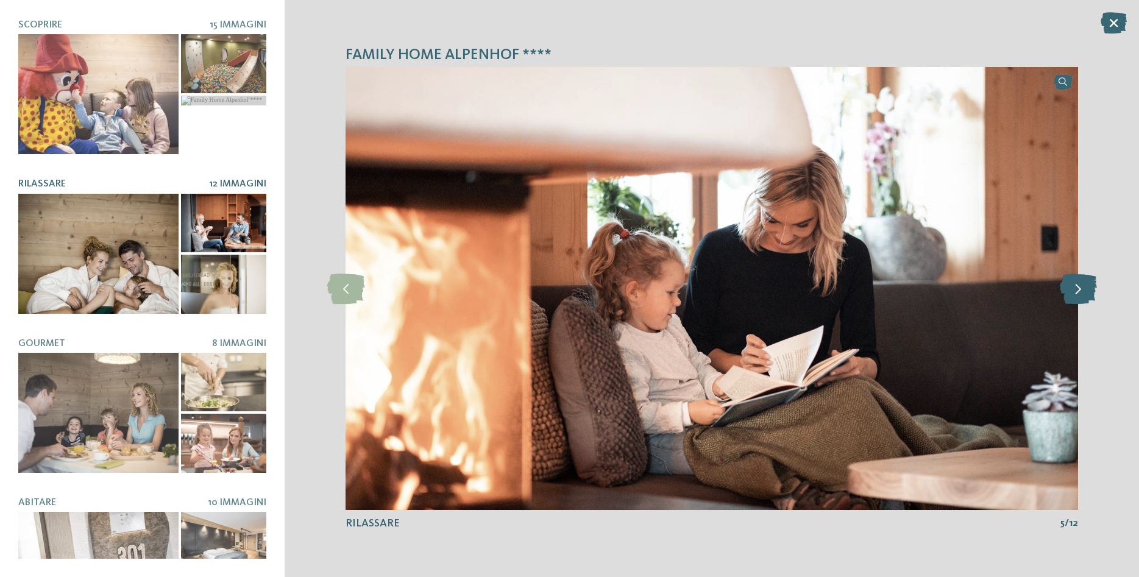
click at [1078, 287] on icon at bounding box center [1077, 289] width 37 height 30
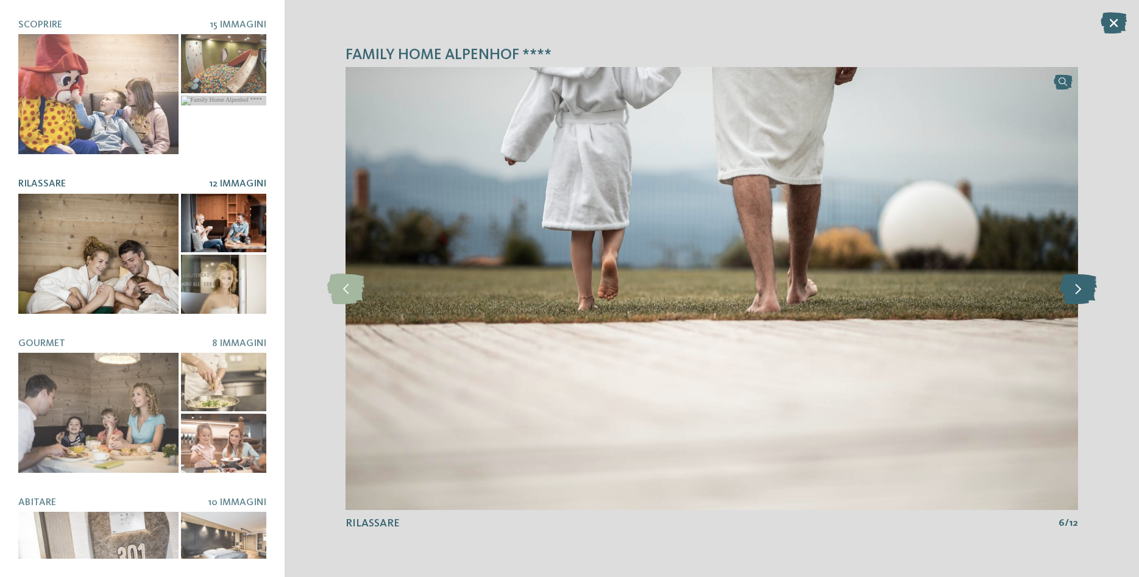
click at [1078, 287] on icon at bounding box center [1077, 289] width 37 height 30
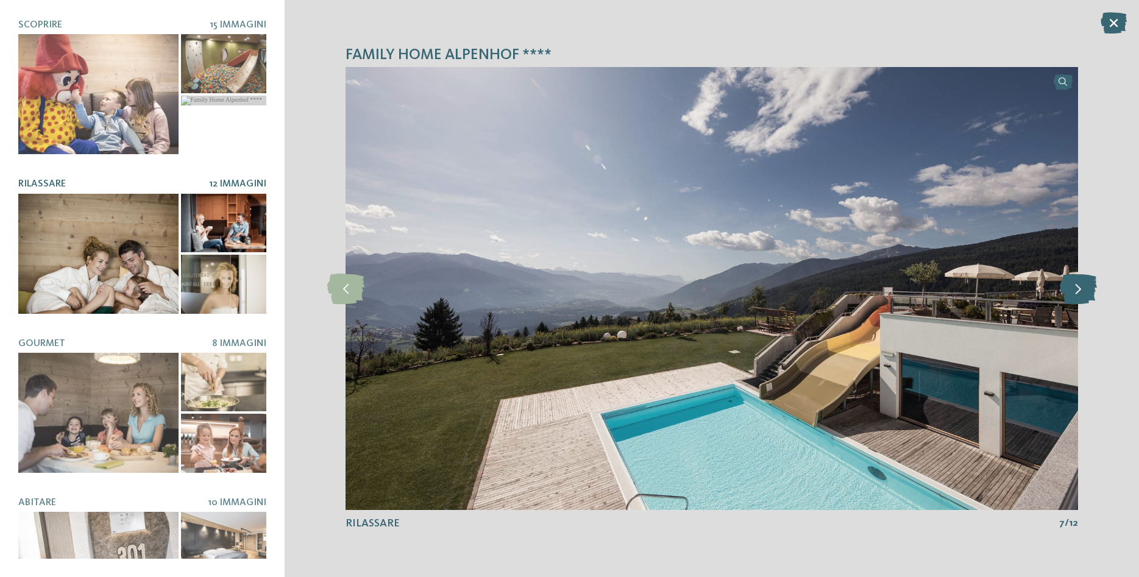
click at [1078, 287] on icon at bounding box center [1077, 289] width 37 height 30
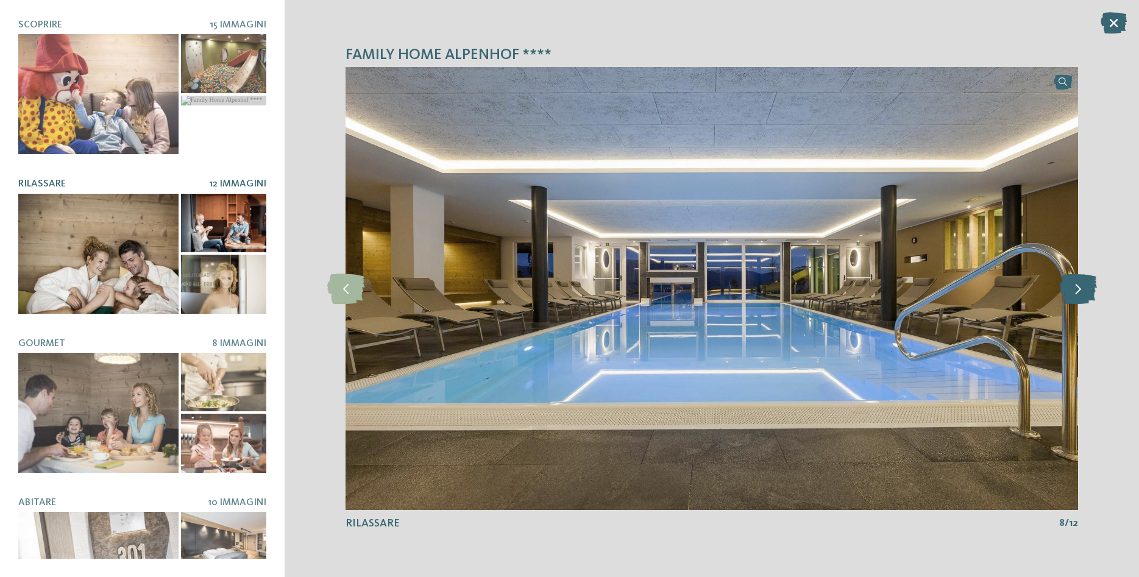
click at [1078, 287] on icon at bounding box center [1077, 289] width 37 height 30
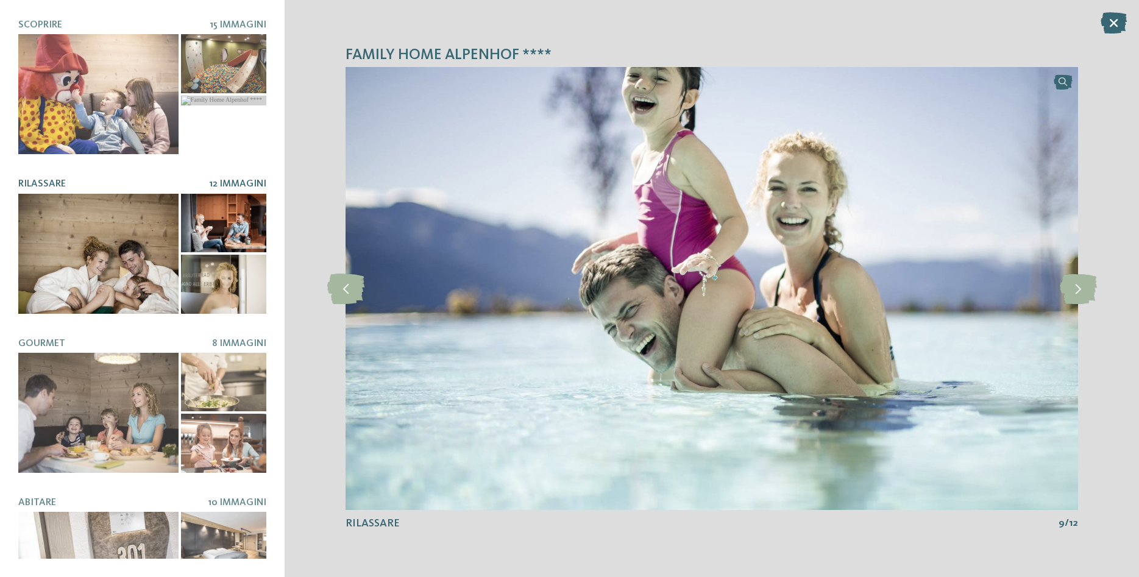
drag, startPoint x: 1108, startPoint y: 19, endPoint x: 835, endPoint y: 97, distance: 284.4
click at [1108, 20] on icon at bounding box center [1113, 22] width 26 height 21
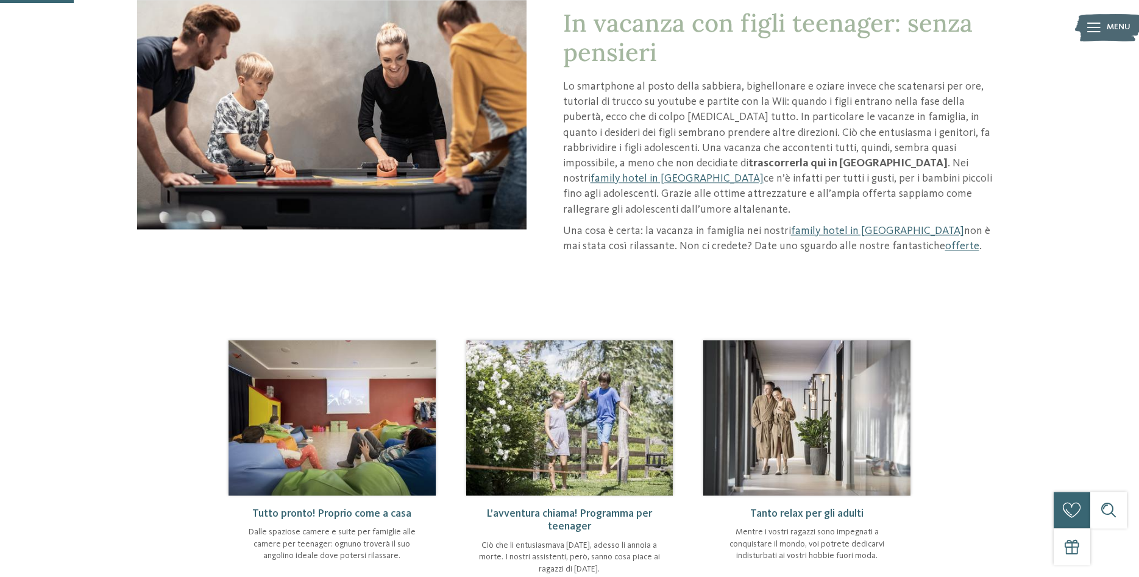
scroll to position [124, 0]
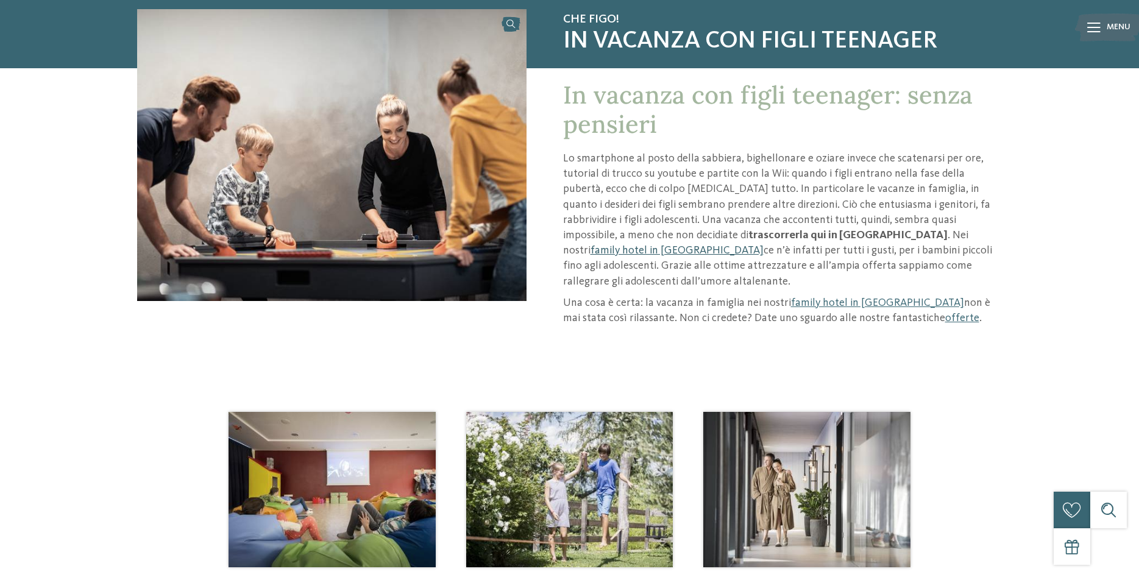
click at [763, 245] on link "family hotel in [GEOGRAPHIC_DATA]" at bounding box center [676, 250] width 173 height 11
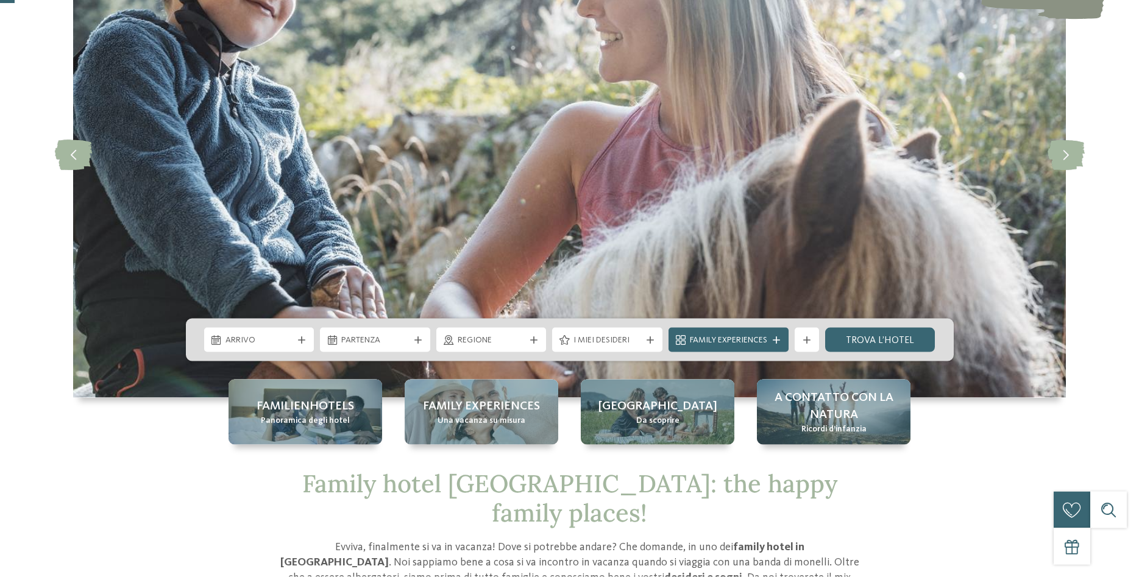
scroll to position [186, 0]
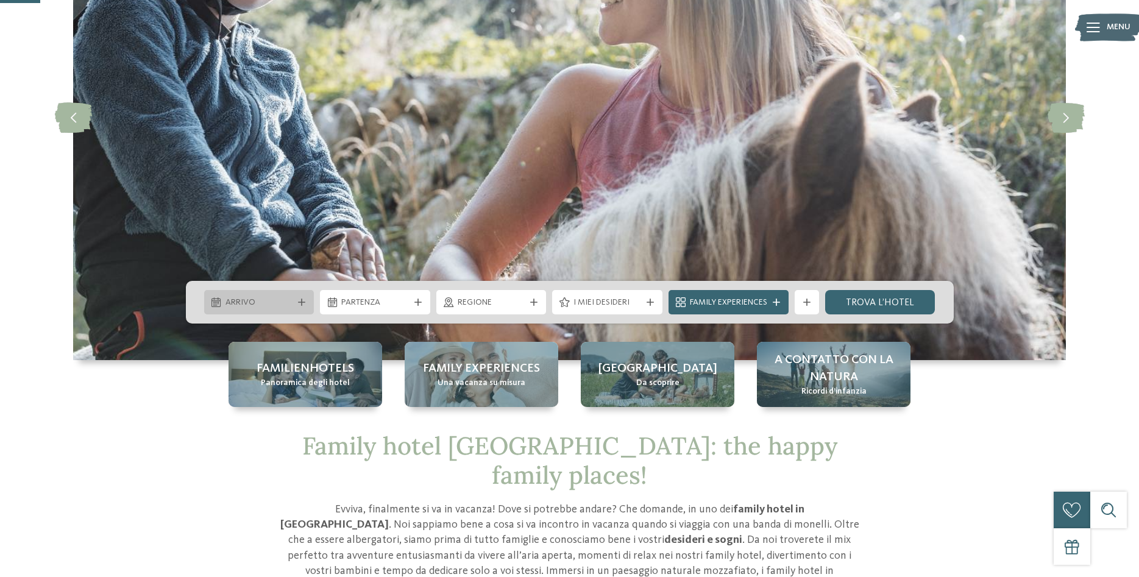
click at [303, 297] on div "Arrivo" at bounding box center [259, 302] width 110 height 24
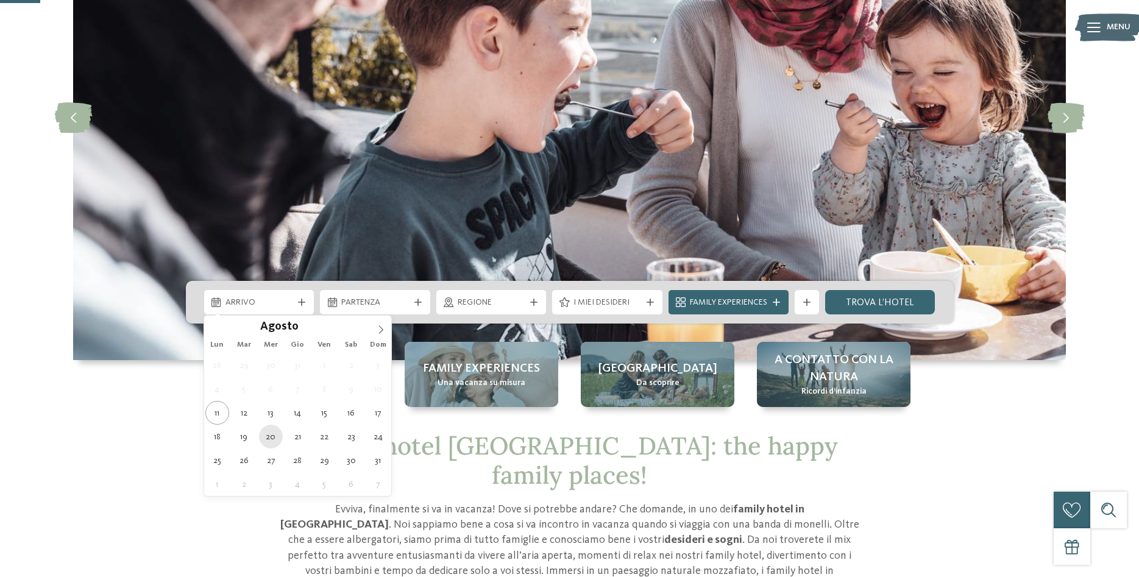
type div "20.08.2025"
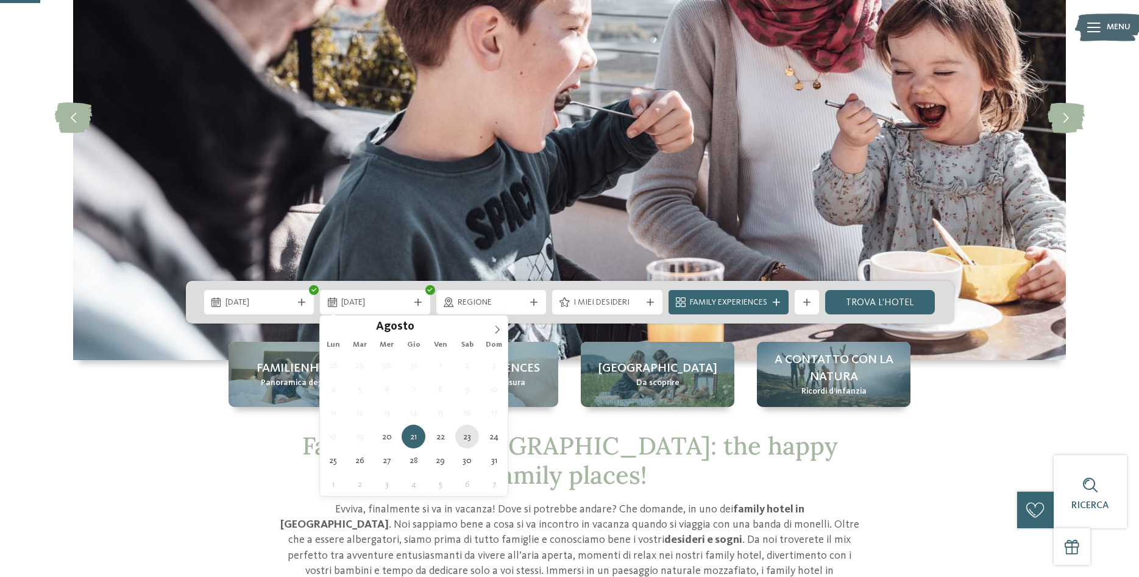
type div "23.08.2025"
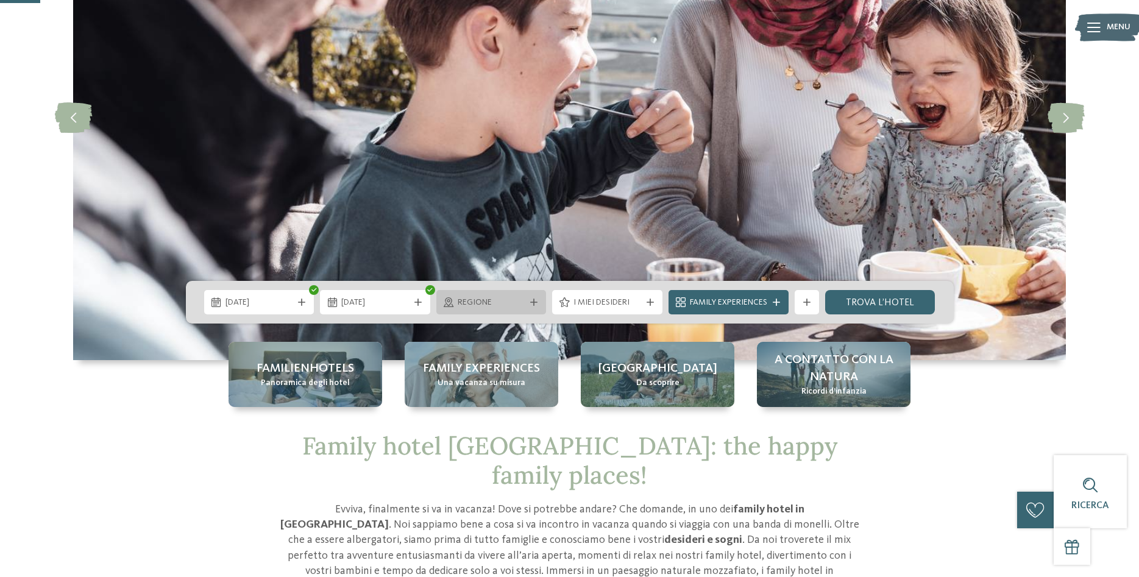
click at [508, 296] on div "Regione" at bounding box center [491, 301] width 74 height 13
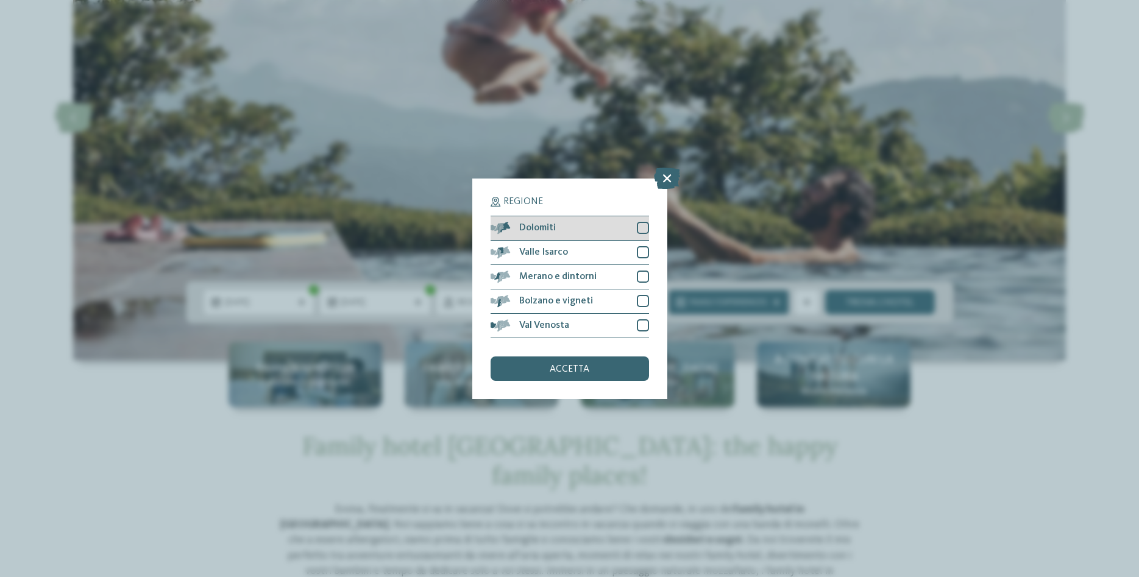
click at [645, 230] on div at bounding box center [643, 228] width 12 height 12
click at [645, 253] on div at bounding box center [643, 252] width 12 height 12
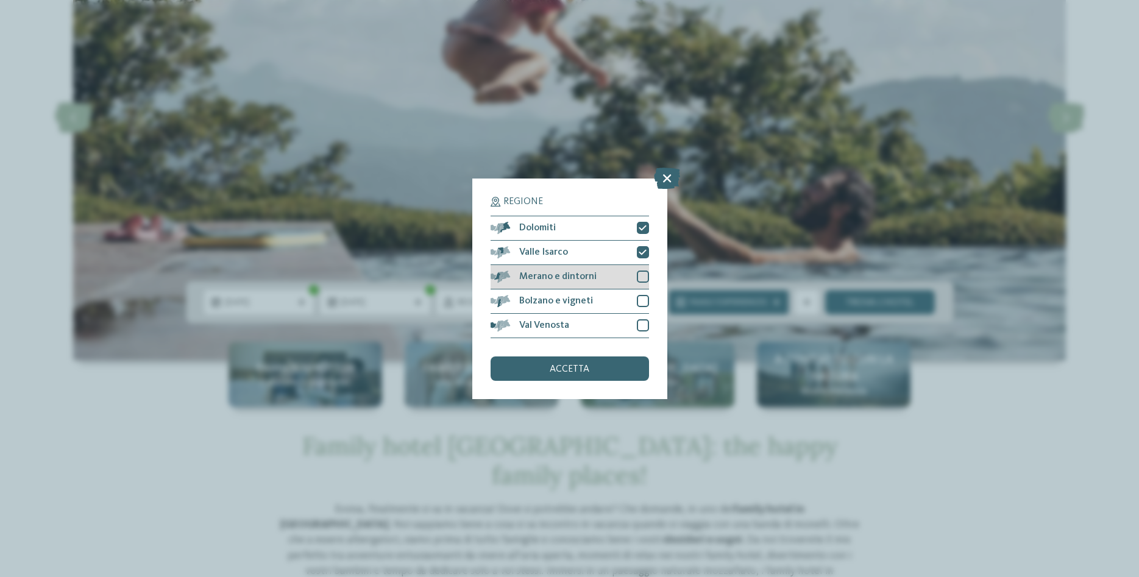
click at [638, 276] on div at bounding box center [643, 276] width 12 height 12
click at [640, 302] on div at bounding box center [643, 301] width 12 height 12
drag, startPoint x: 646, startPoint y: 324, endPoint x: 640, endPoint y: 346, distance: 22.6
click at [646, 327] on div at bounding box center [643, 325] width 12 height 12
click at [618, 366] on div "accetta" at bounding box center [569, 368] width 158 height 24
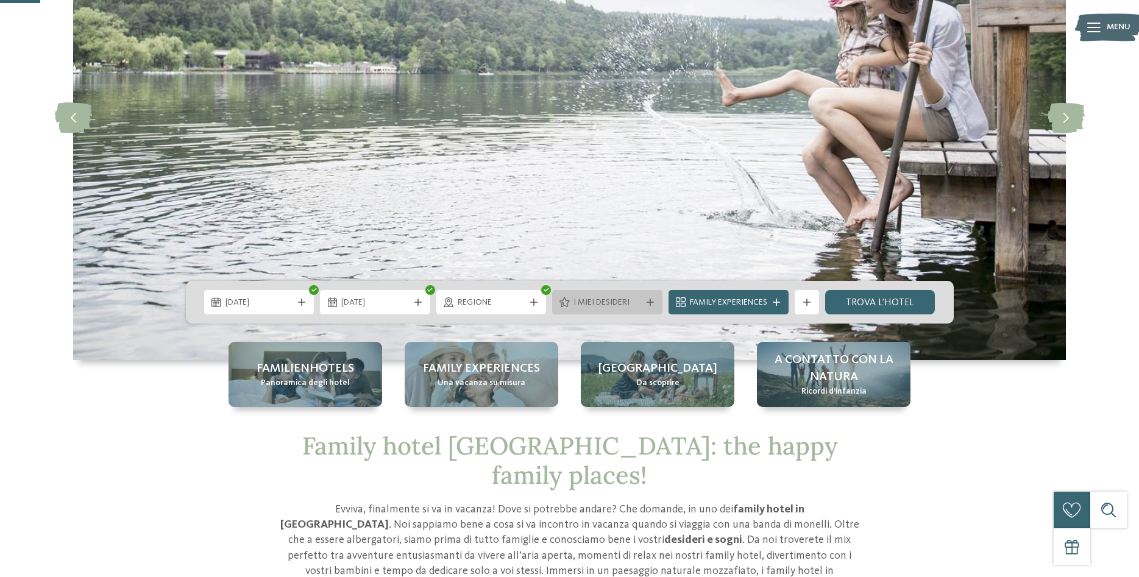
click at [608, 298] on span "I miei desideri" at bounding box center [607, 303] width 68 height 12
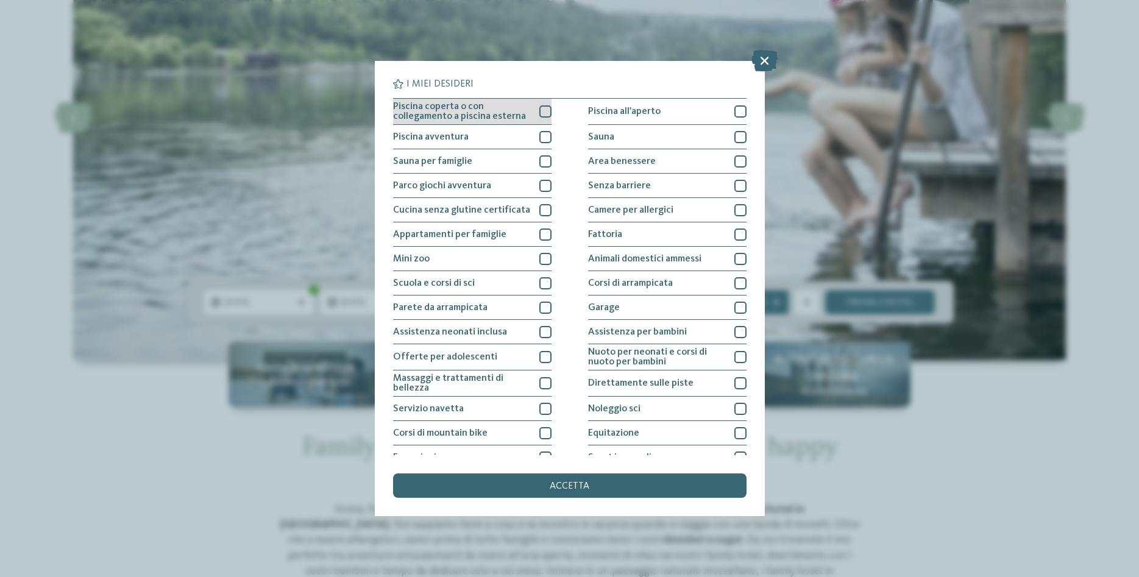
click at [504, 110] on span "Piscina coperta o con collegamento a piscina esterna" at bounding box center [461, 111] width 137 height 19
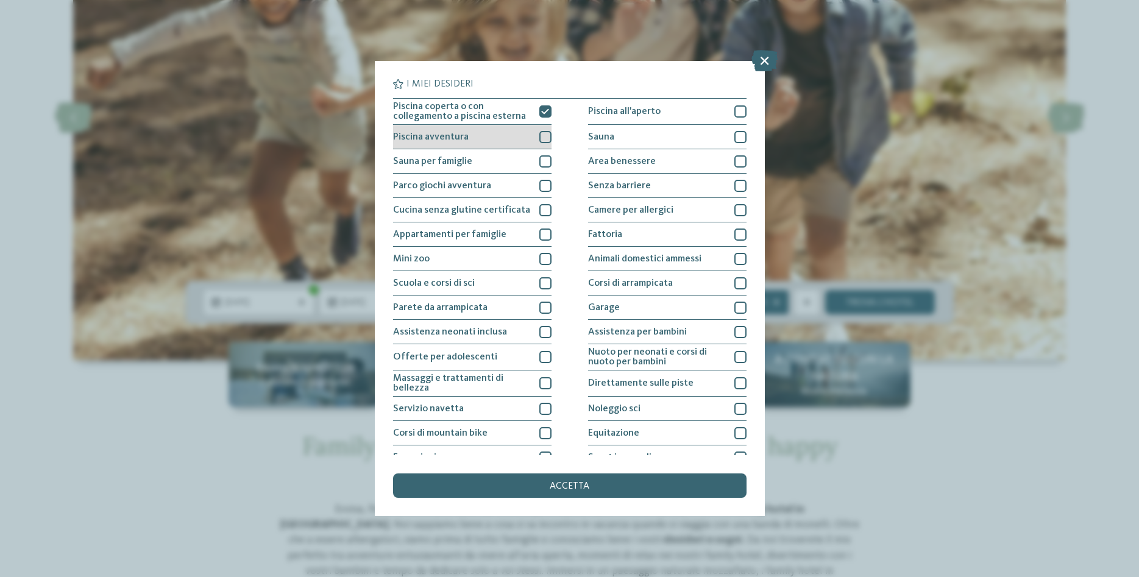
click at [493, 133] on div "Piscina avventura" at bounding box center [472, 137] width 158 height 24
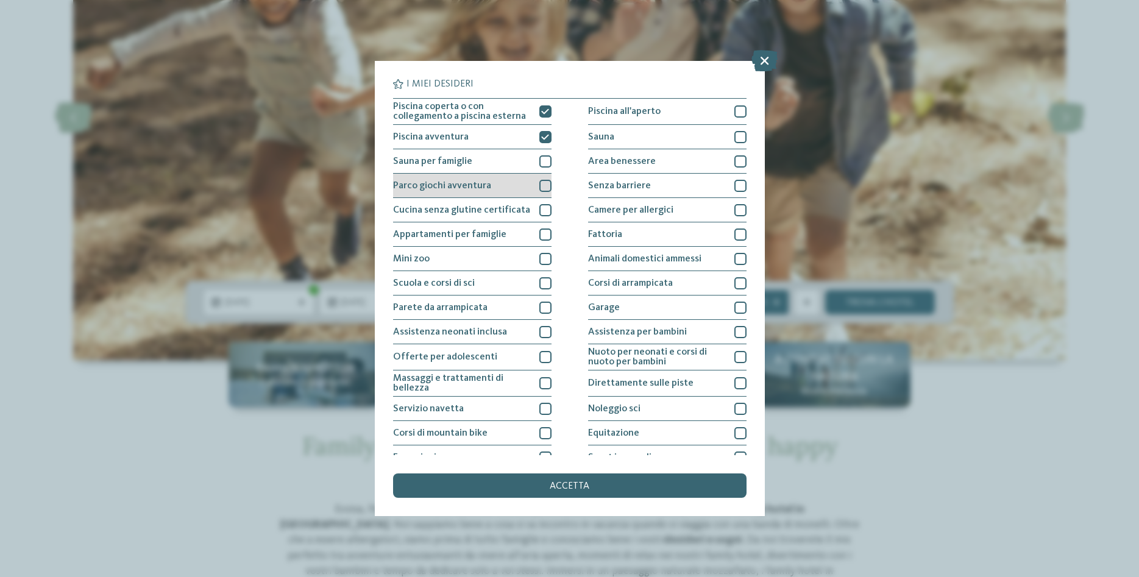
click at [494, 180] on div "Parco giochi avventura" at bounding box center [472, 186] width 158 height 24
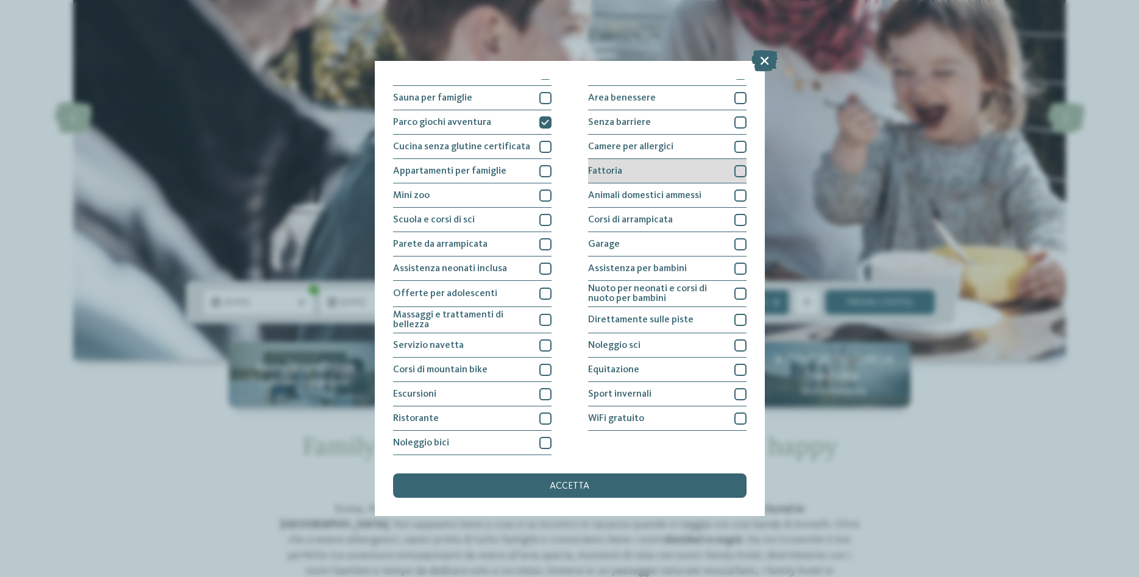
scroll to position [0, 0]
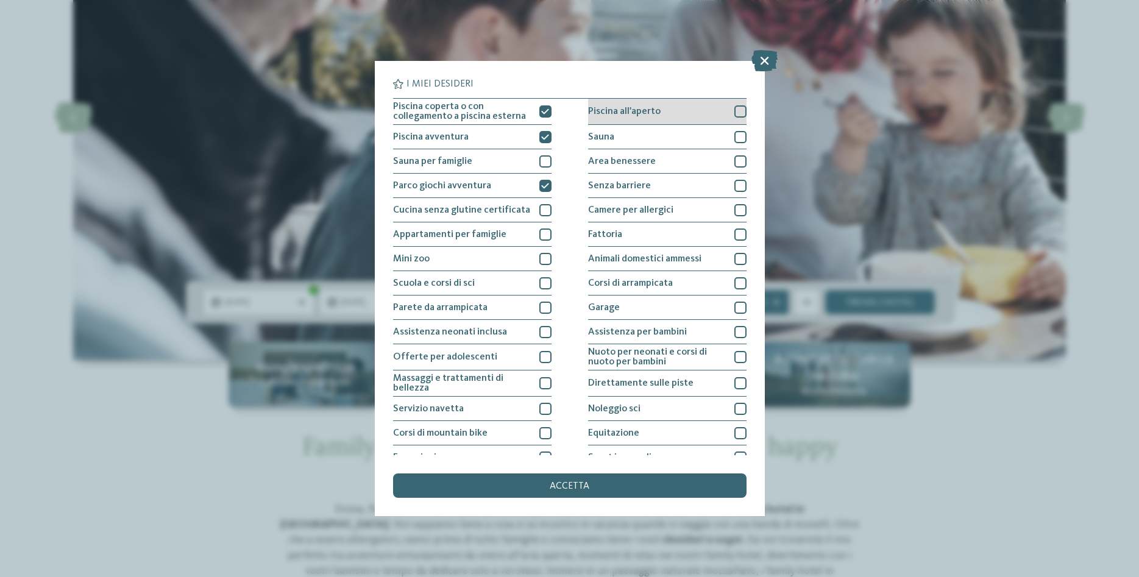
click at [643, 110] on span "Piscina all'aperto" at bounding box center [624, 112] width 72 height 10
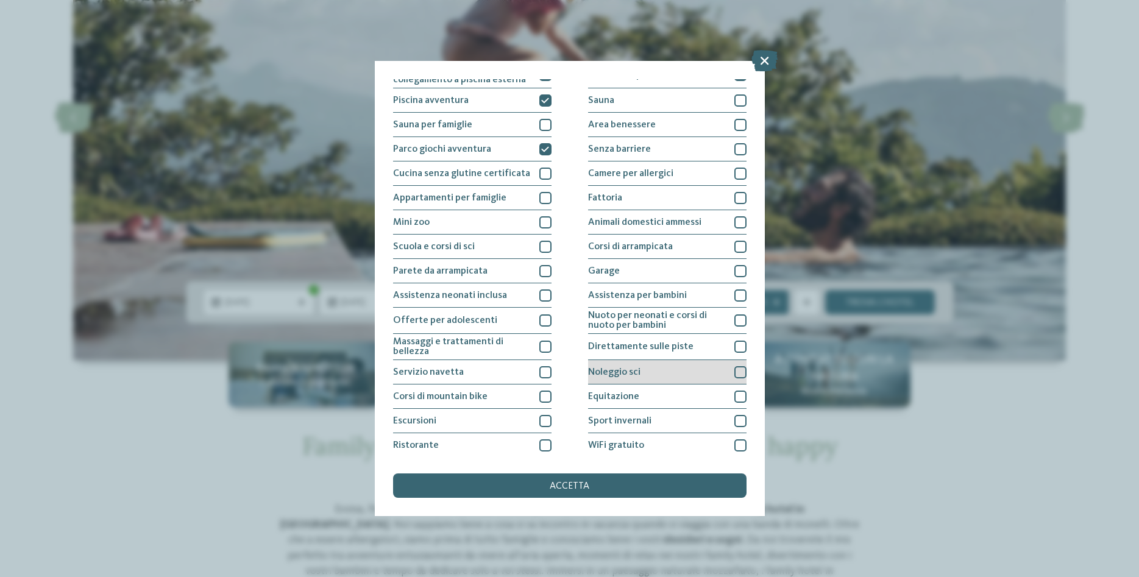
scroll to position [63, 0]
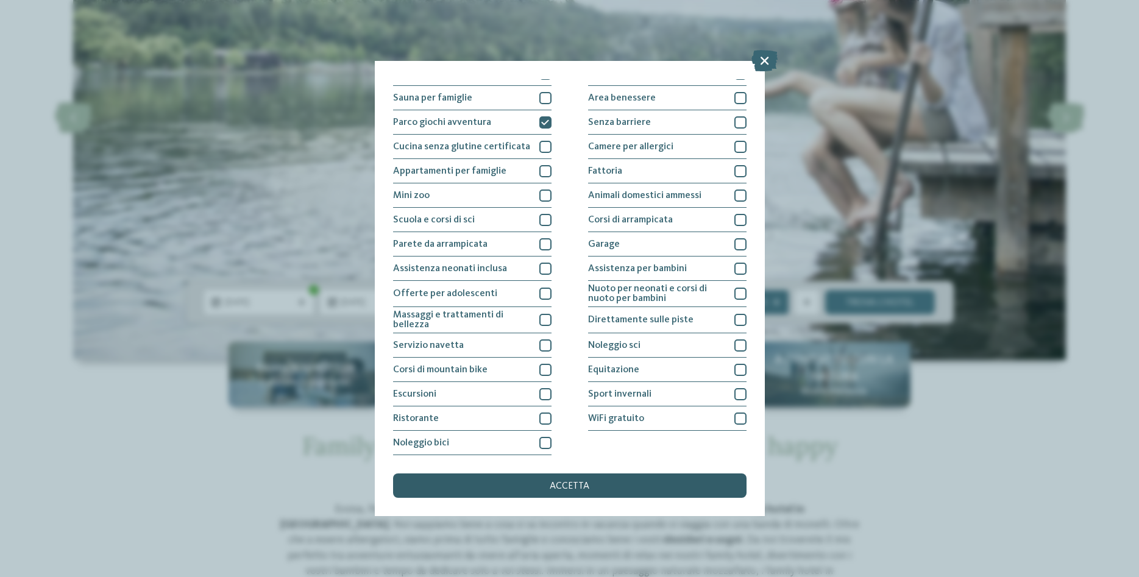
click at [572, 486] on span "accetta" at bounding box center [569, 486] width 40 height 10
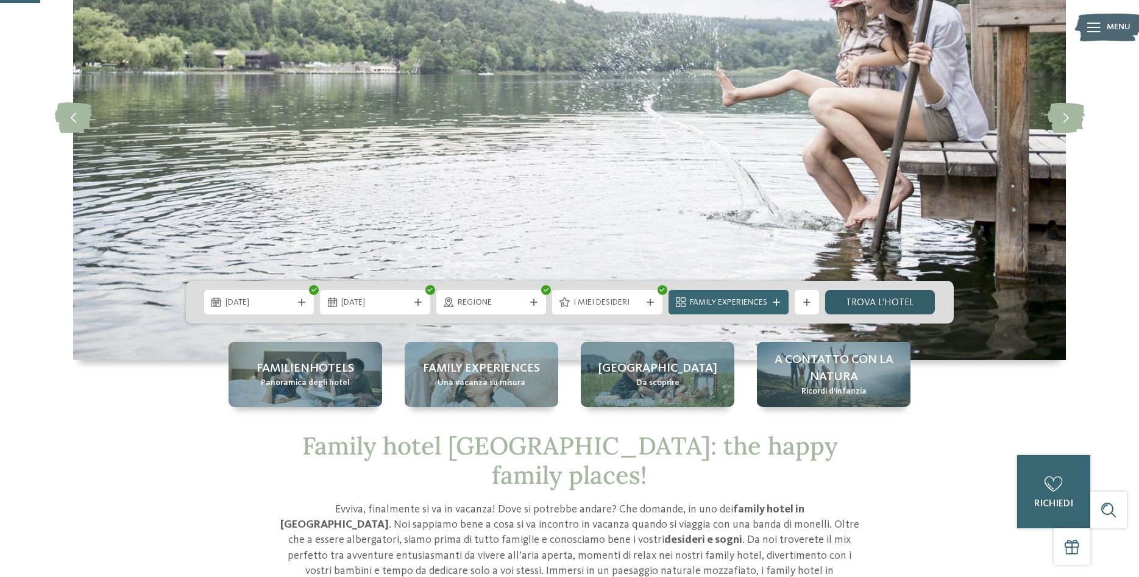
drag, startPoint x: 899, startPoint y: 288, endPoint x: 889, endPoint y: 294, distance: 11.7
click at [889, 293] on div "20.08.2025 23.08.2025" at bounding box center [570, 302] width 768 height 43
click at [883, 303] on link "trova l’hotel" at bounding box center [880, 302] width 110 height 24
click at [624, 300] on span "I miei desideri" at bounding box center [607, 303] width 68 height 12
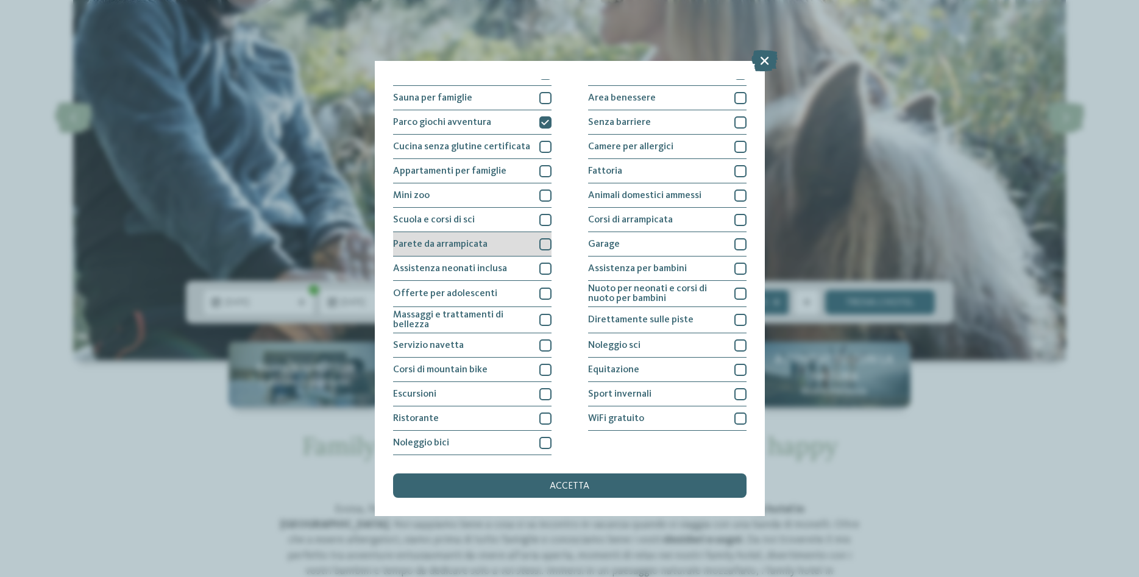
click at [461, 242] on span "Parete da arrampicata" at bounding box center [440, 244] width 94 height 10
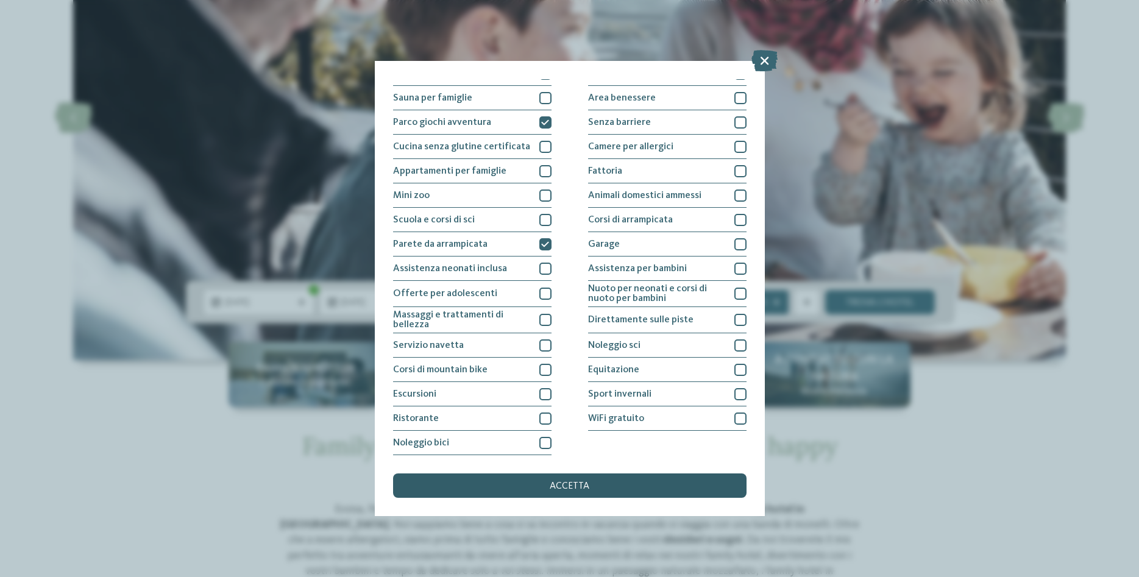
click at [566, 491] on div "accetta" at bounding box center [569, 485] width 353 height 24
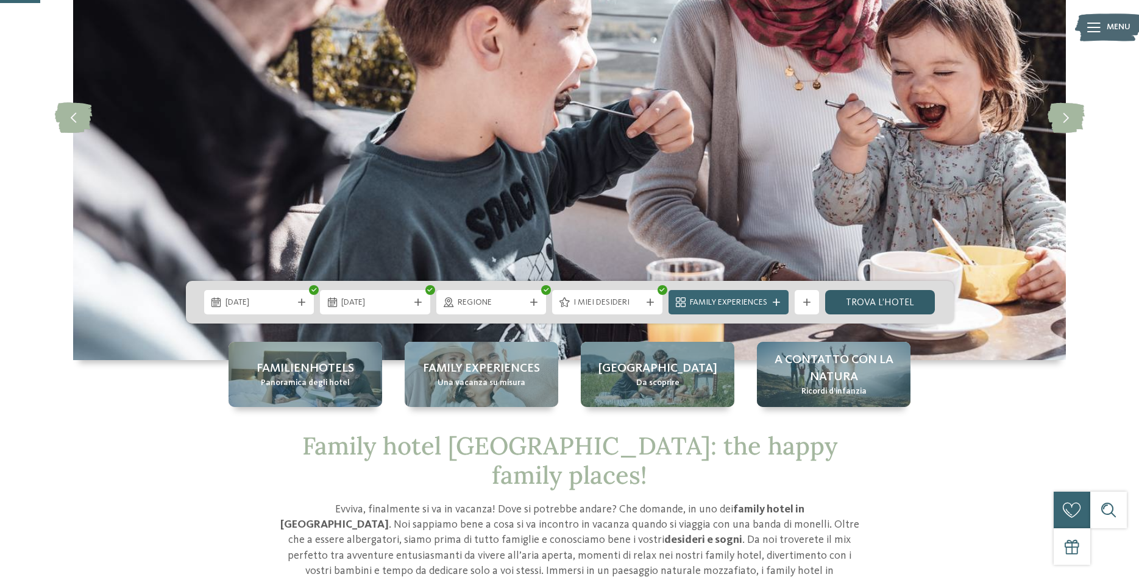
click at [867, 294] on link "trova l’hotel" at bounding box center [880, 302] width 110 height 24
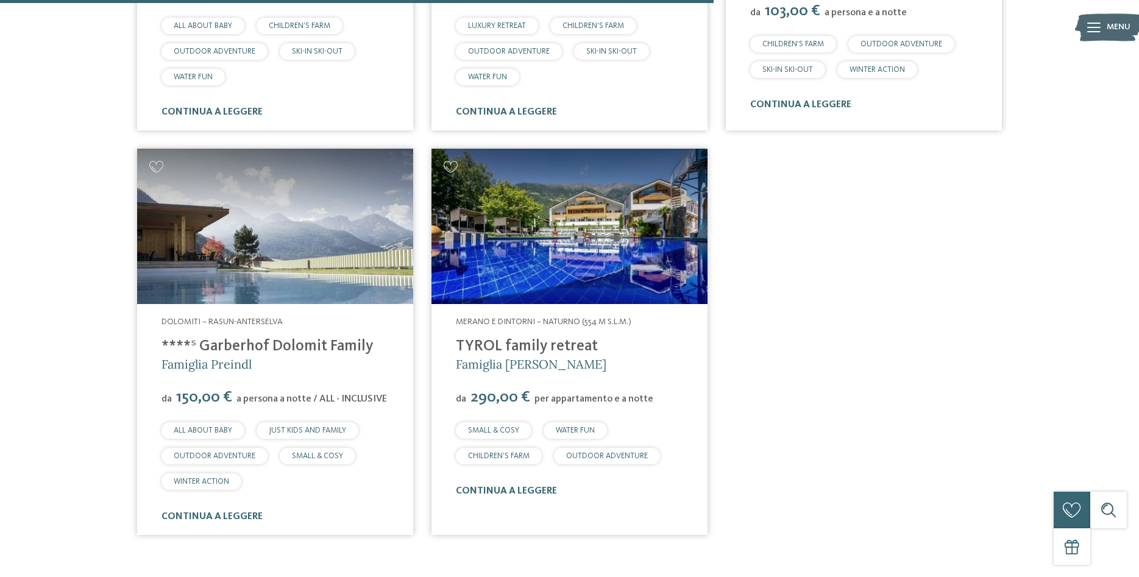
scroll to position [741, 0]
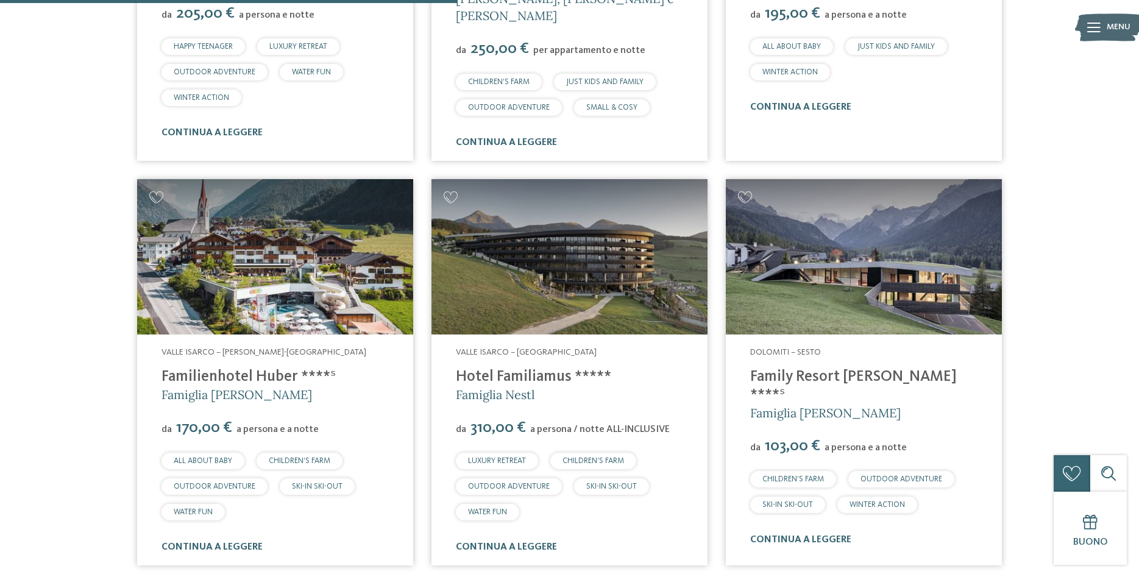
click at [797, 369] on link "Family Resort [PERSON_NAME] ****ˢ" at bounding box center [853, 386] width 207 height 34
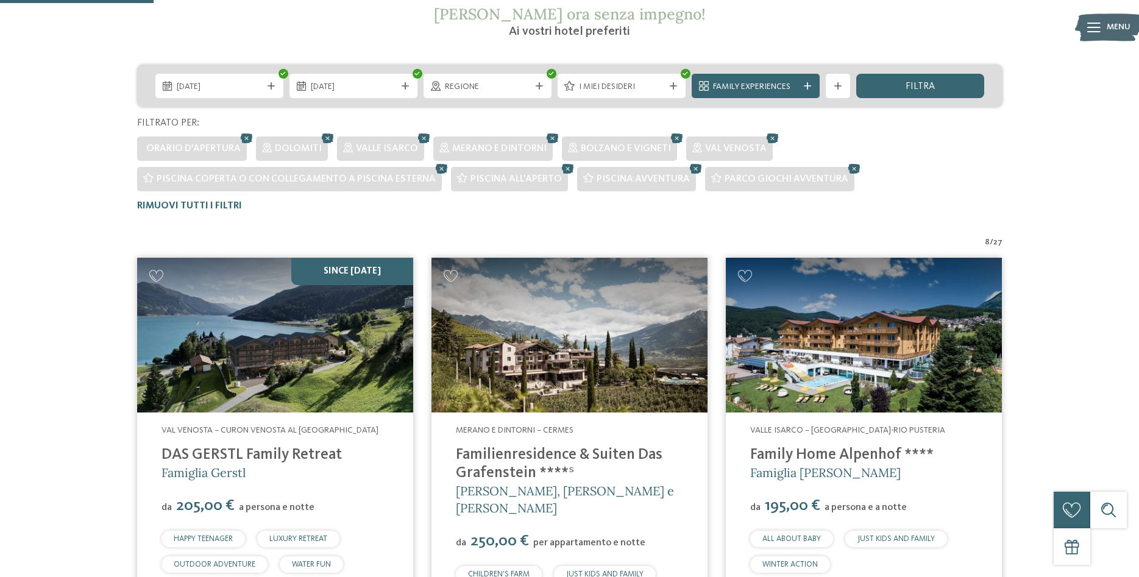
scroll to position [0, 0]
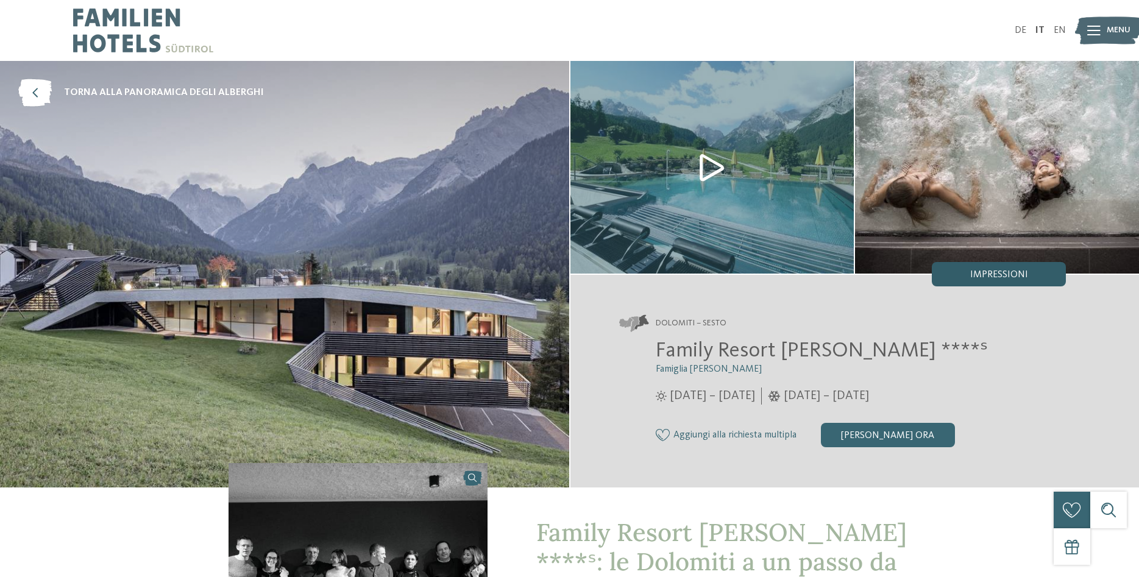
click at [987, 274] on span "Impressioni" at bounding box center [999, 275] width 58 height 10
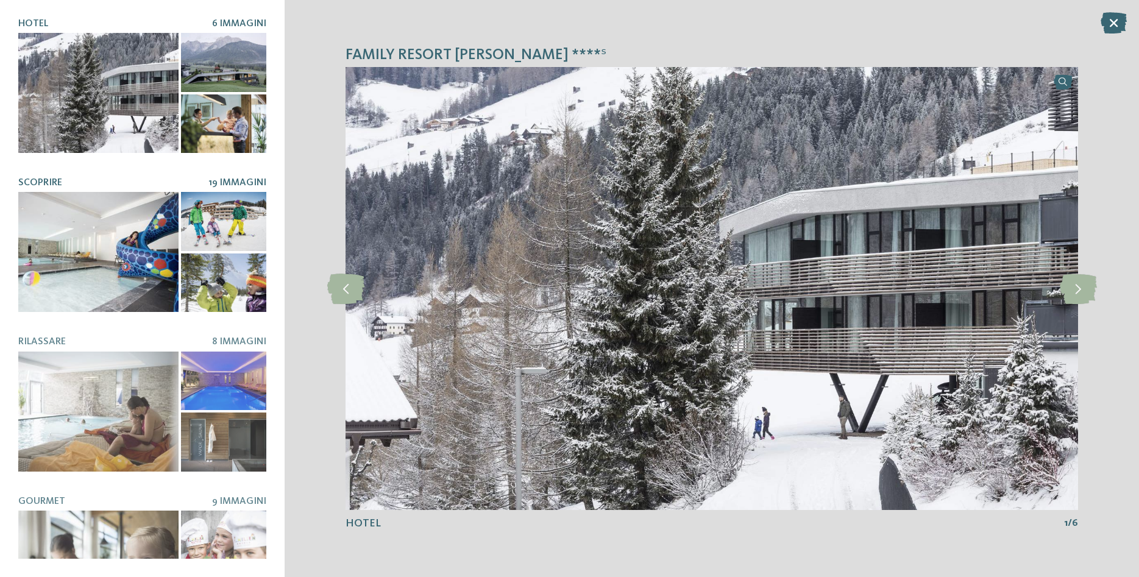
click at [111, 205] on div at bounding box center [98, 252] width 160 height 120
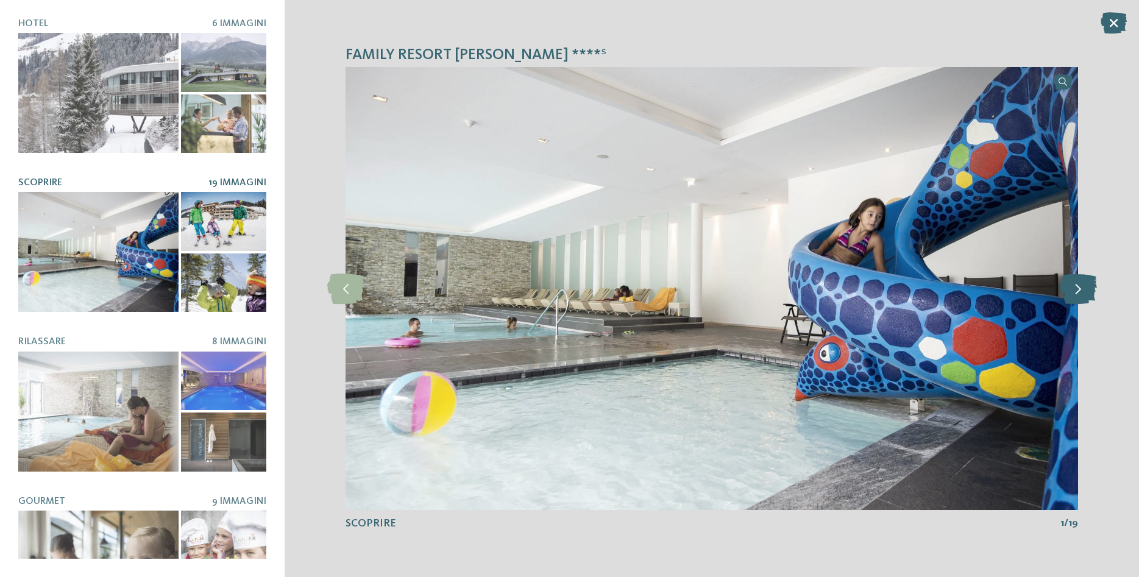
click at [1078, 288] on icon at bounding box center [1077, 289] width 37 height 30
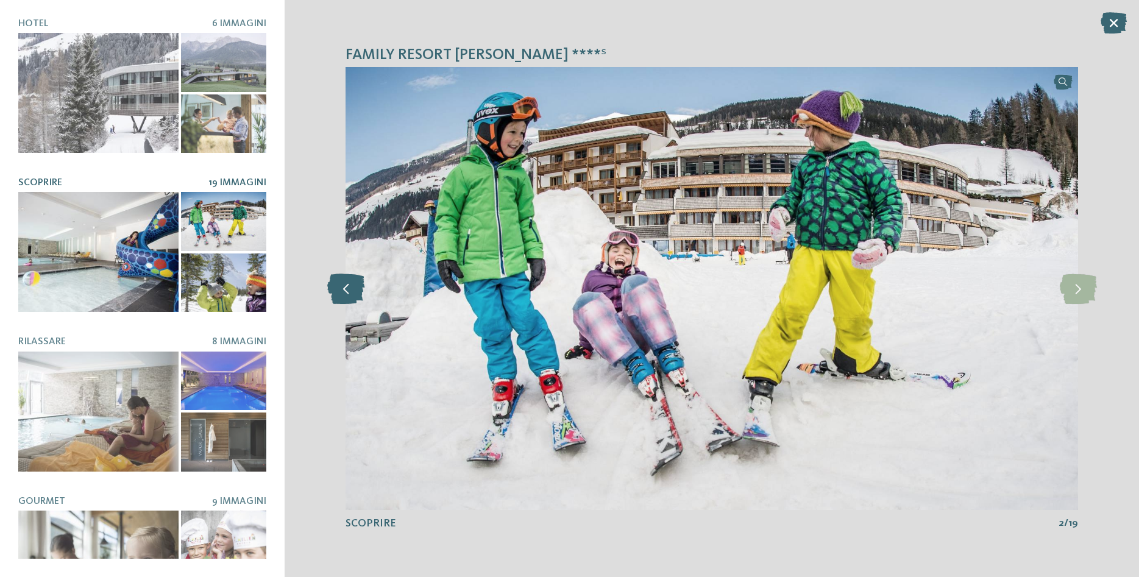
click at [344, 295] on icon at bounding box center [345, 289] width 37 height 30
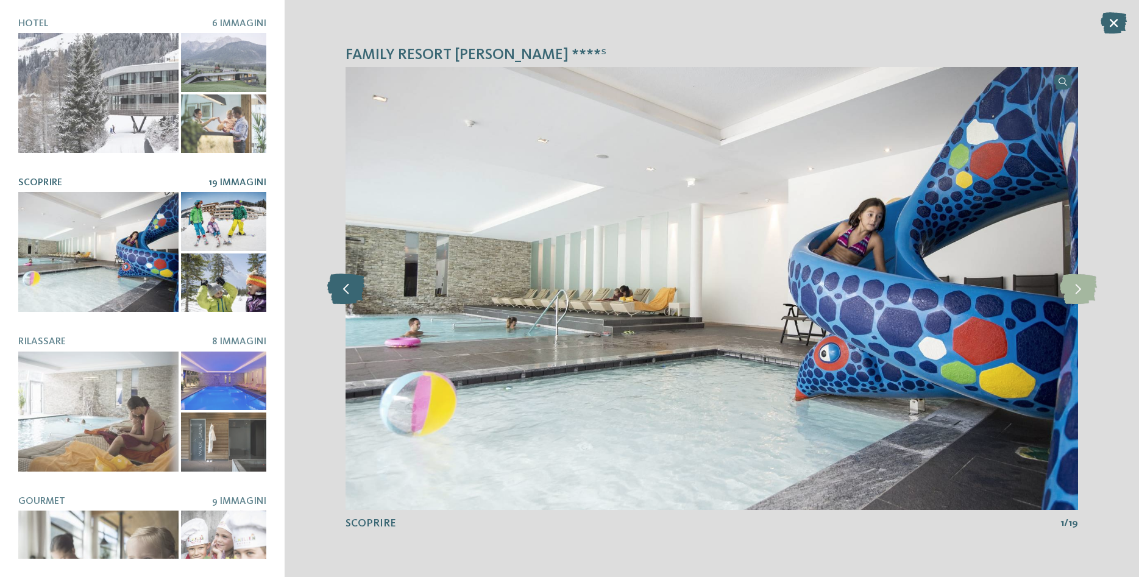
click at [344, 295] on icon at bounding box center [345, 289] width 37 height 30
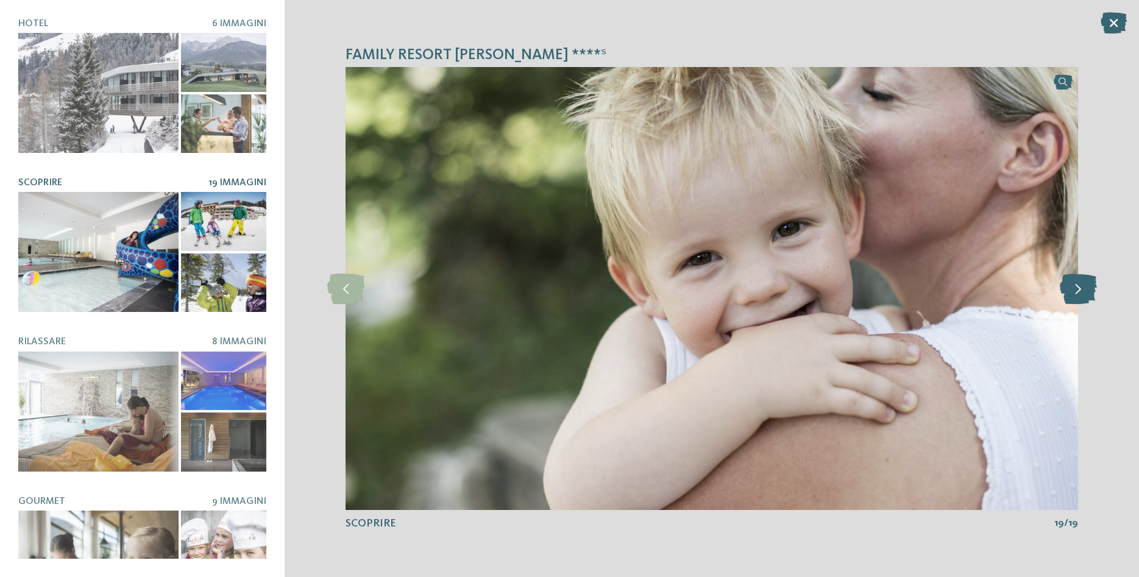
click at [1079, 289] on icon at bounding box center [1077, 289] width 37 height 30
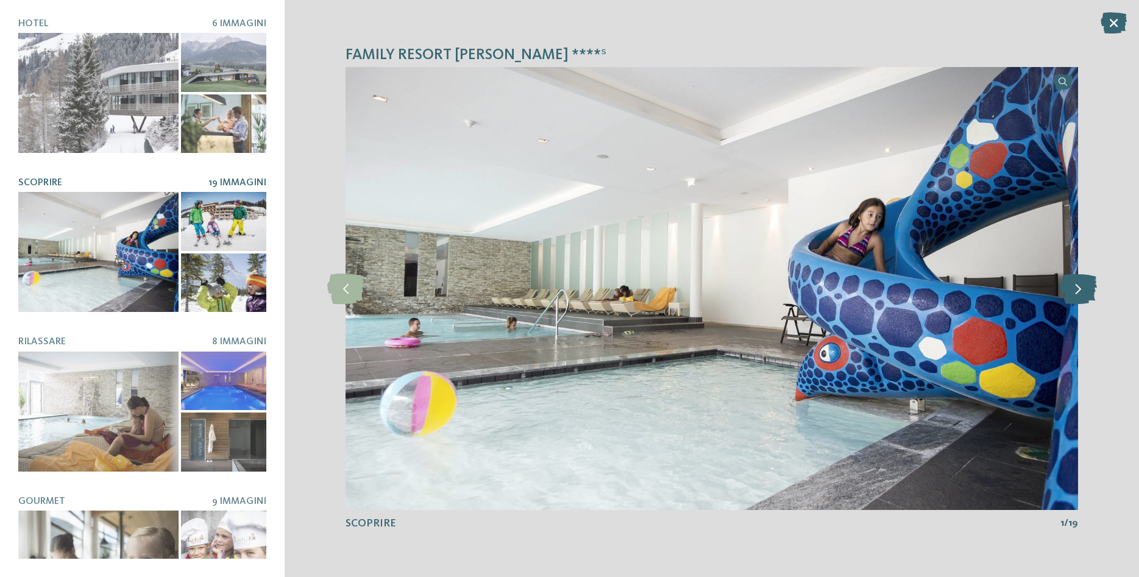
click at [1079, 289] on icon at bounding box center [1077, 289] width 37 height 30
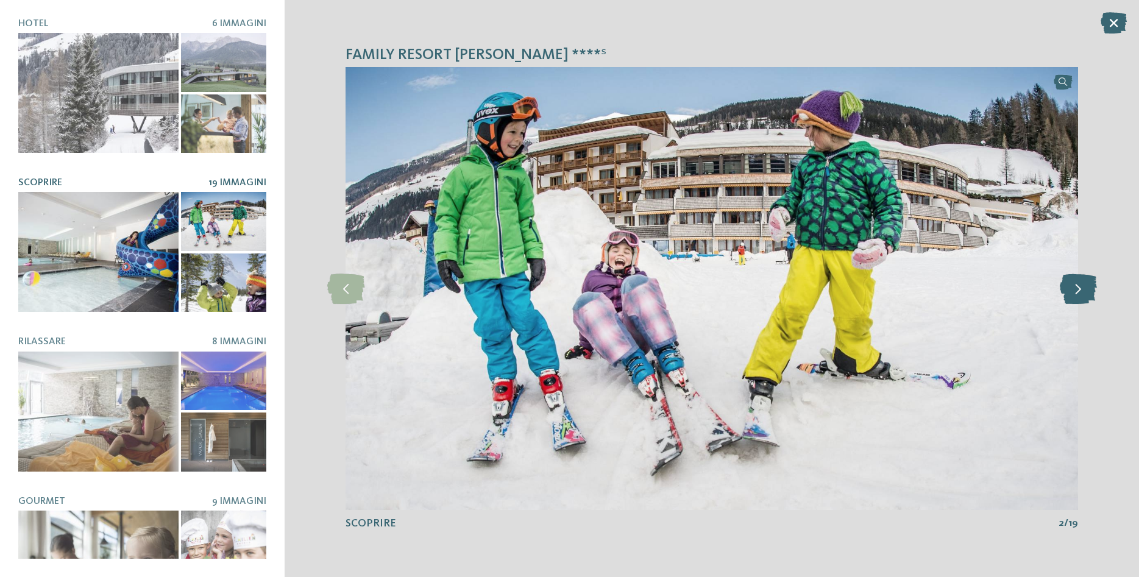
click at [1079, 289] on icon at bounding box center [1077, 289] width 37 height 30
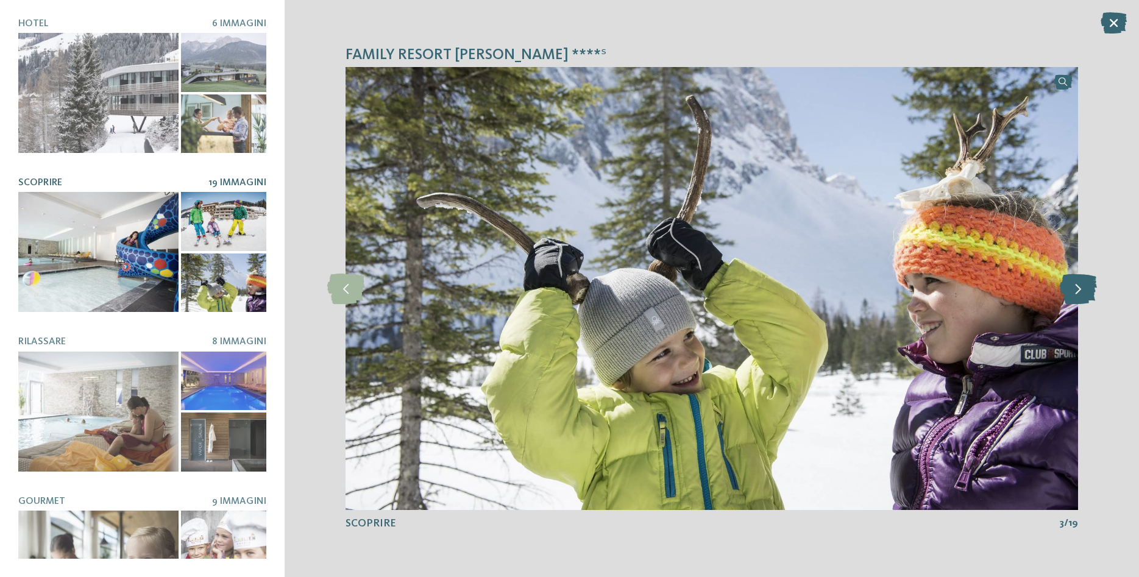
click at [1079, 289] on icon at bounding box center [1077, 289] width 37 height 30
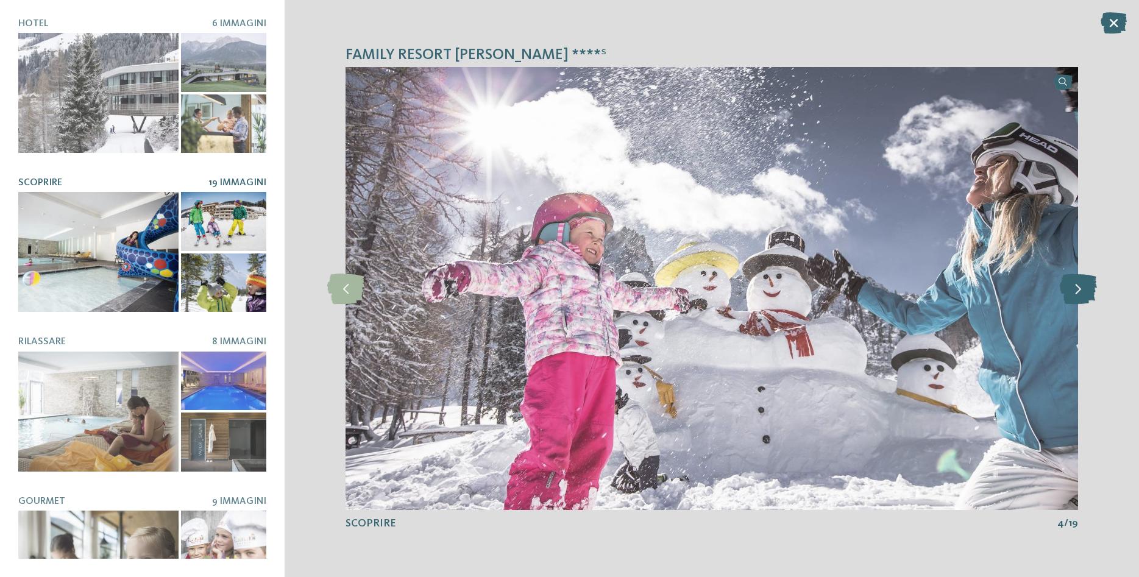
click at [1079, 289] on icon at bounding box center [1077, 289] width 37 height 30
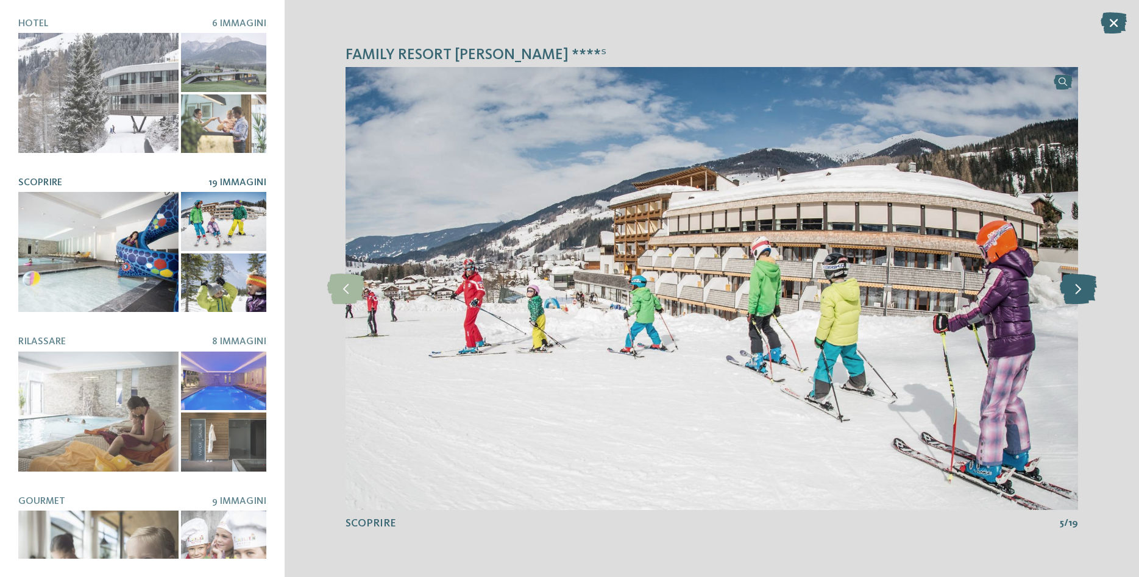
click at [1079, 289] on icon at bounding box center [1077, 289] width 37 height 30
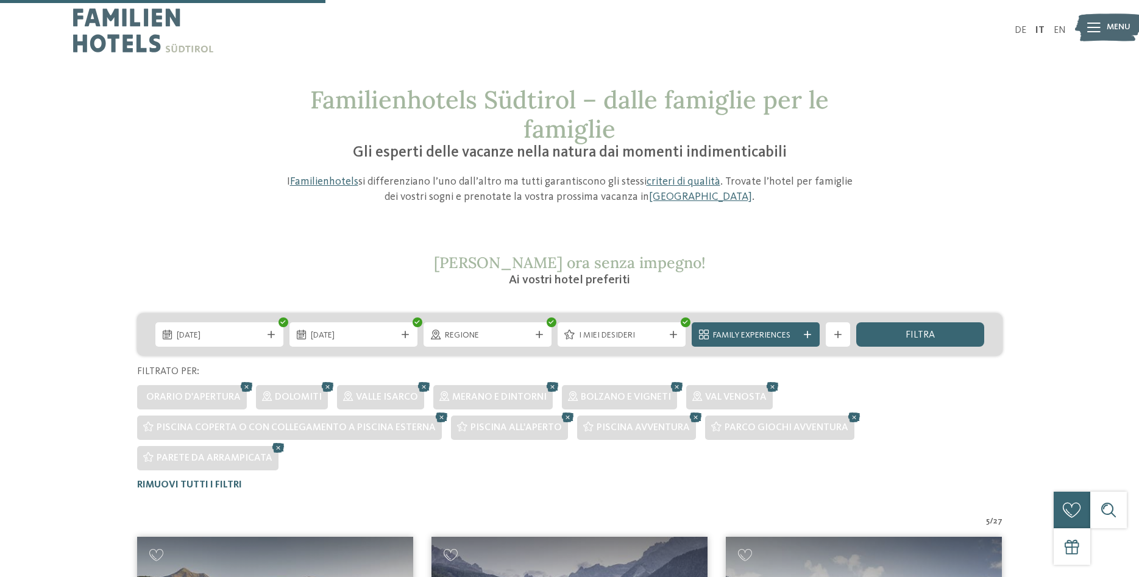
scroll to position [430, 0]
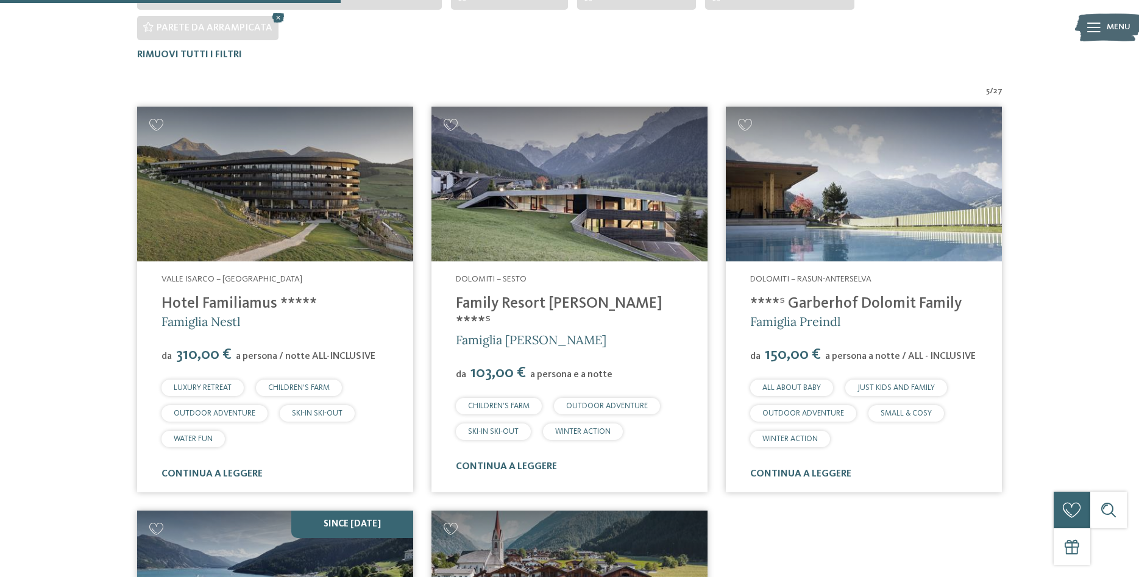
click at [787, 296] on link "****ˢ Garberhof Dolomit Family" at bounding box center [855, 303] width 211 height 15
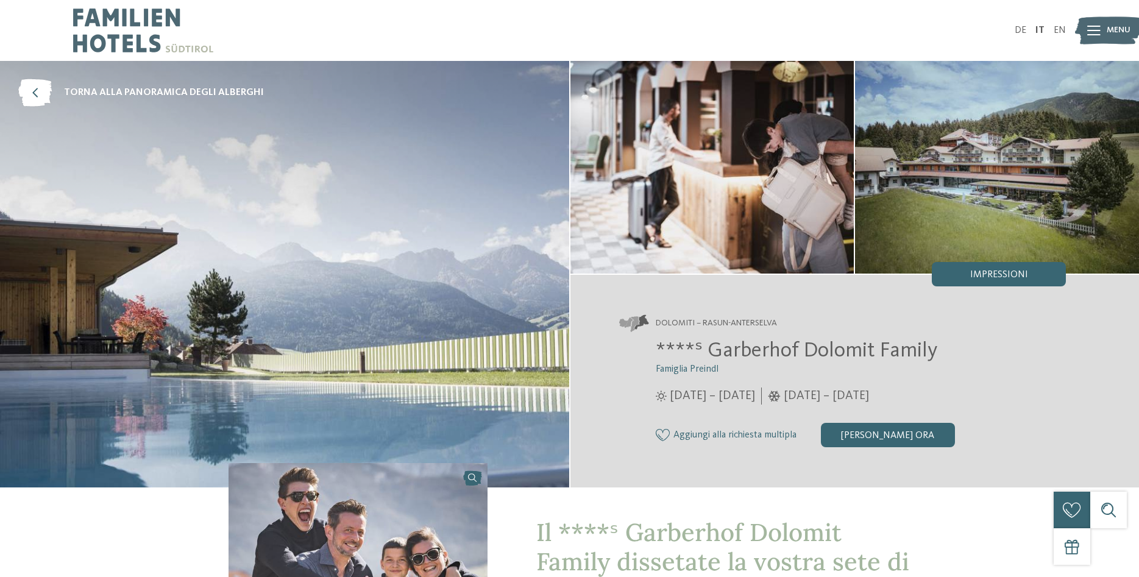
click at [994, 274] on span "Impressioni" at bounding box center [999, 275] width 58 height 10
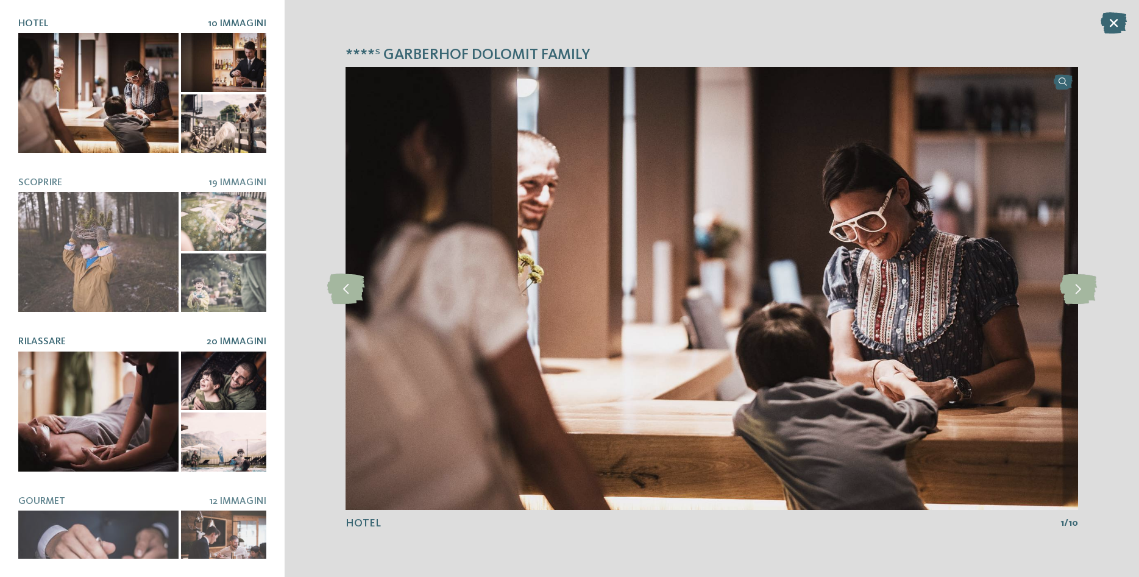
click at [105, 348] on h5 "Rilassare" at bounding box center [112, 342] width 188 height 12
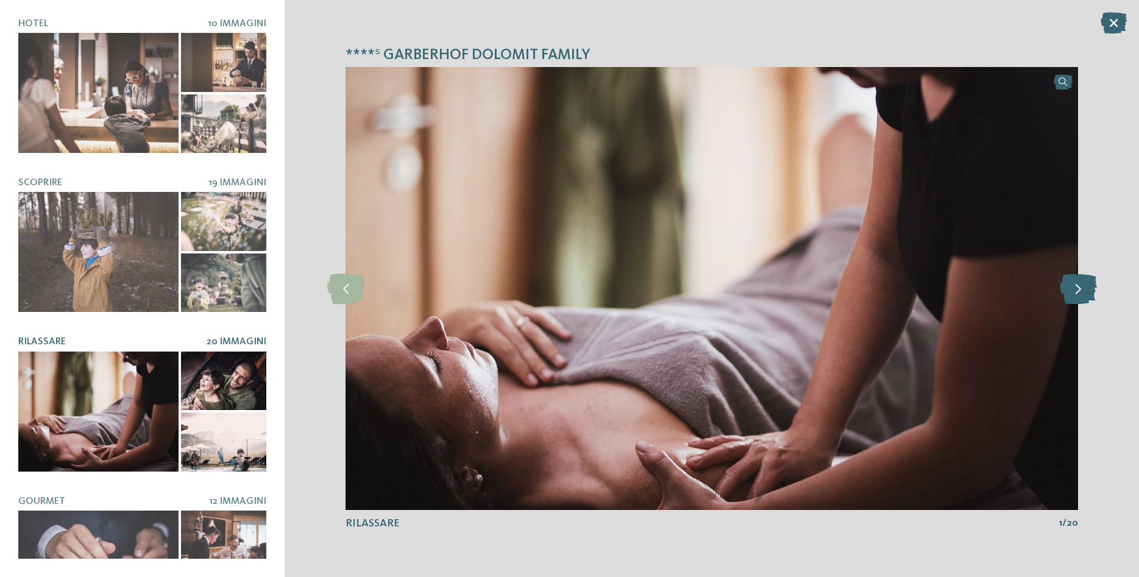
click at [1081, 286] on icon at bounding box center [1077, 289] width 37 height 30
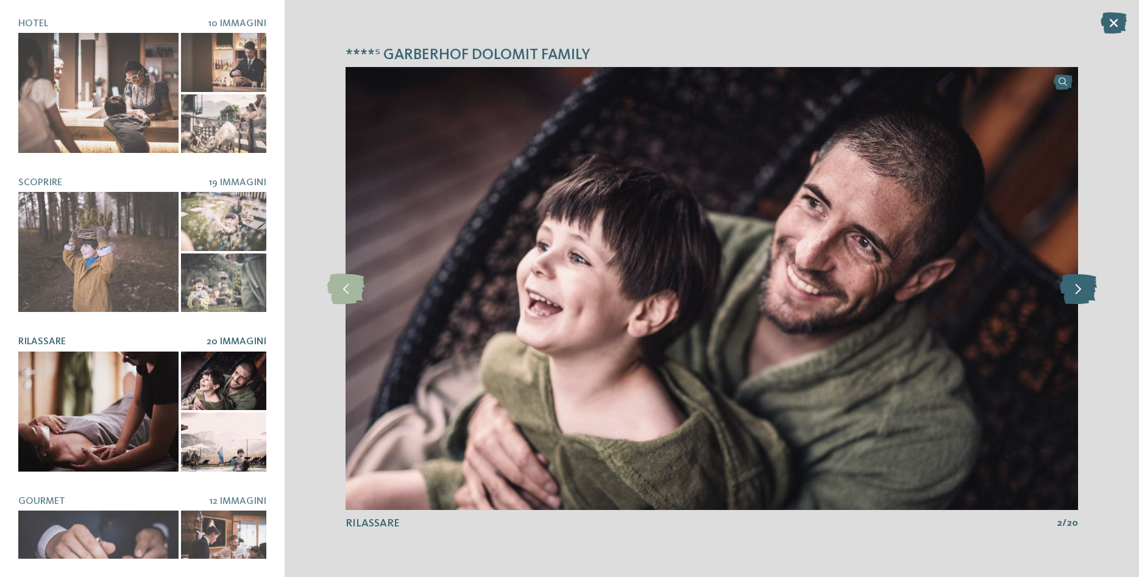
click at [1081, 286] on icon at bounding box center [1077, 289] width 37 height 30
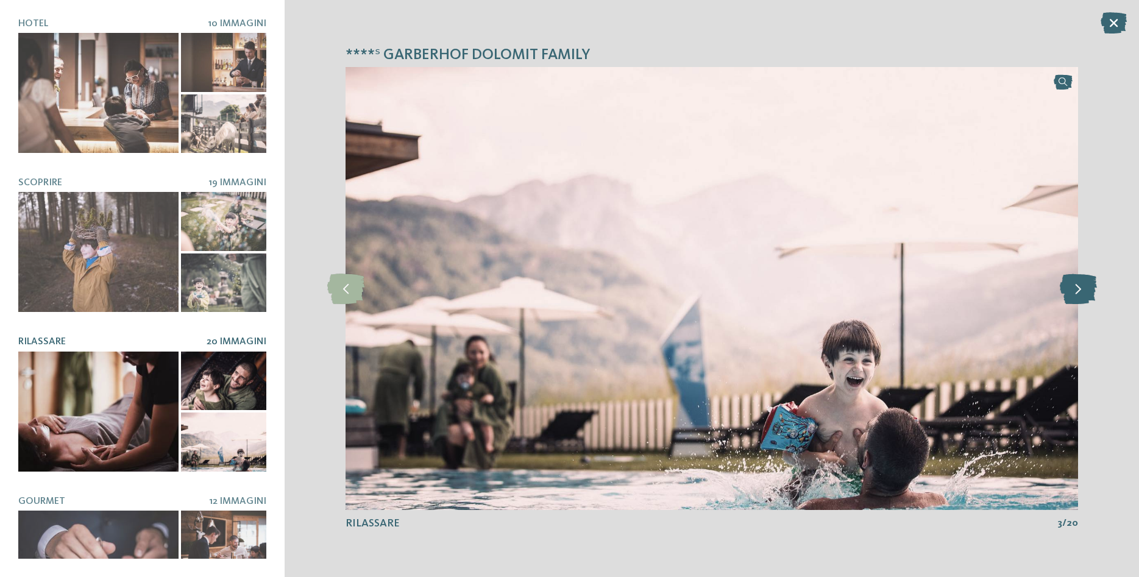
click at [1081, 286] on icon at bounding box center [1077, 289] width 37 height 30
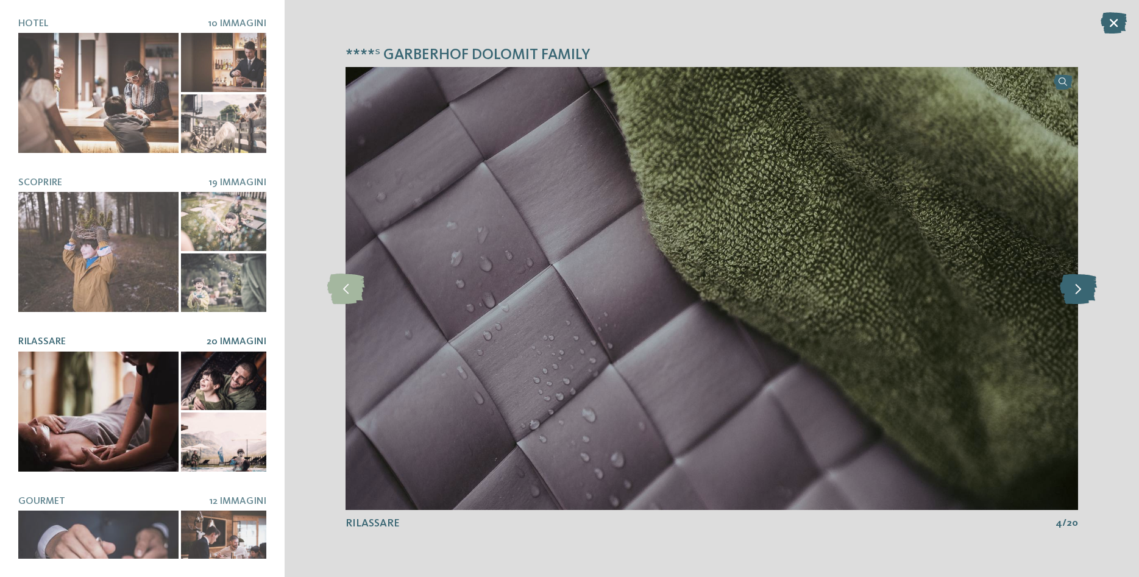
click at [1081, 286] on icon at bounding box center [1077, 289] width 37 height 30
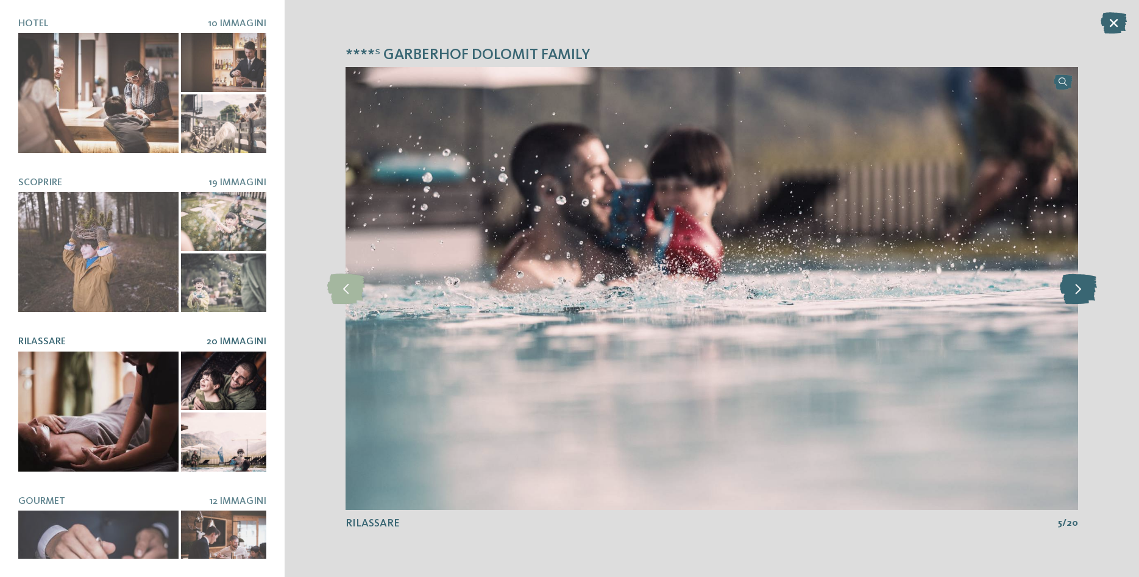
click at [1081, 286] on icon at bounding box center [1077, 289] width 37 height 30
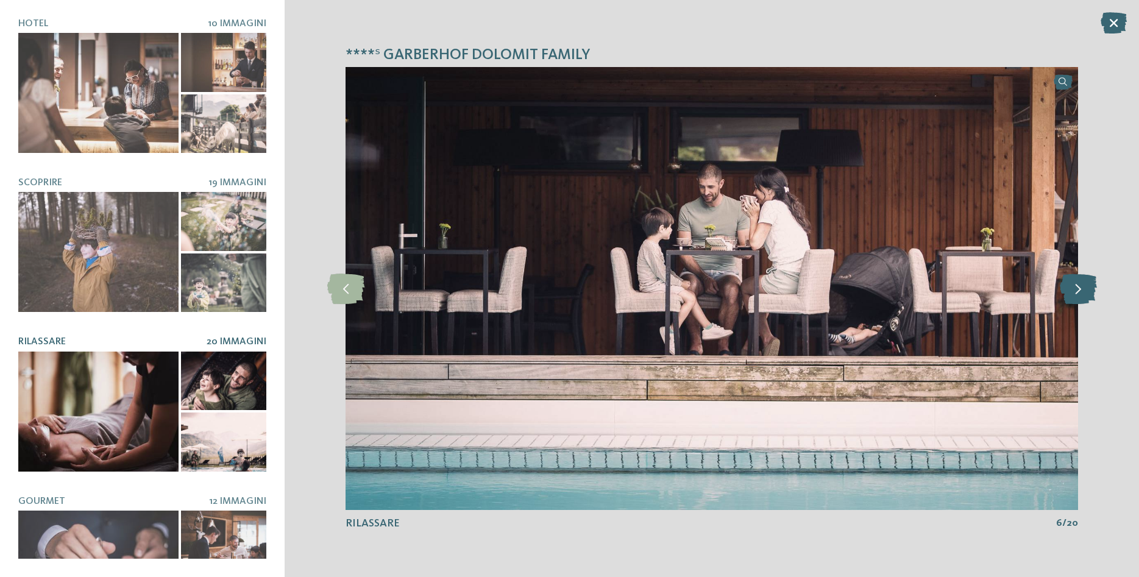
click at [1081, 286] on icon at bounding box center [1077, 289] width 37 height 30
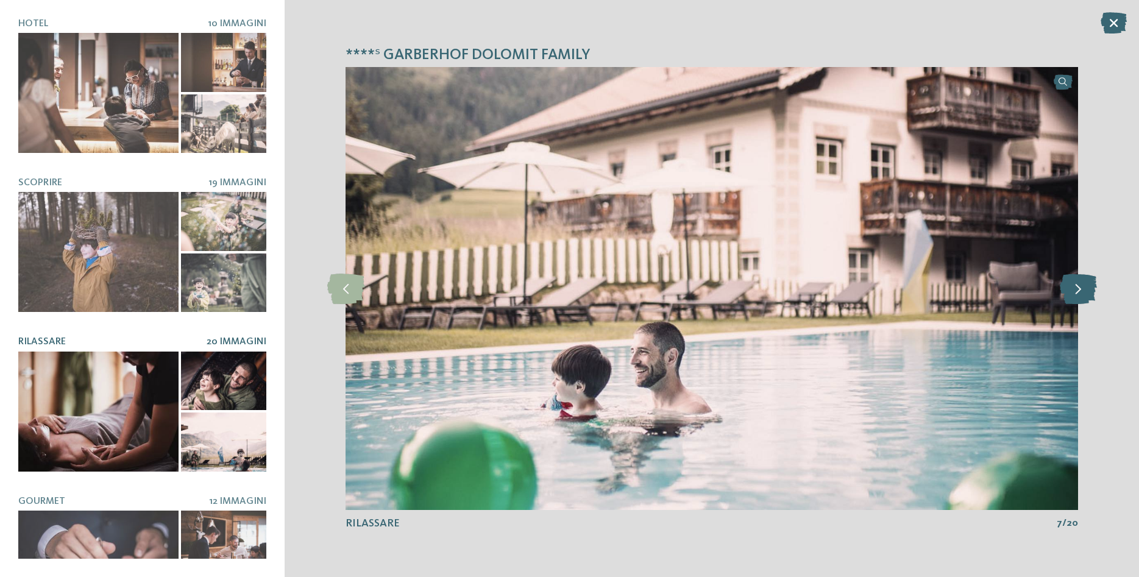
click at [1081, 286] on icon at bounding box center [1077, 289] width 37 height 30
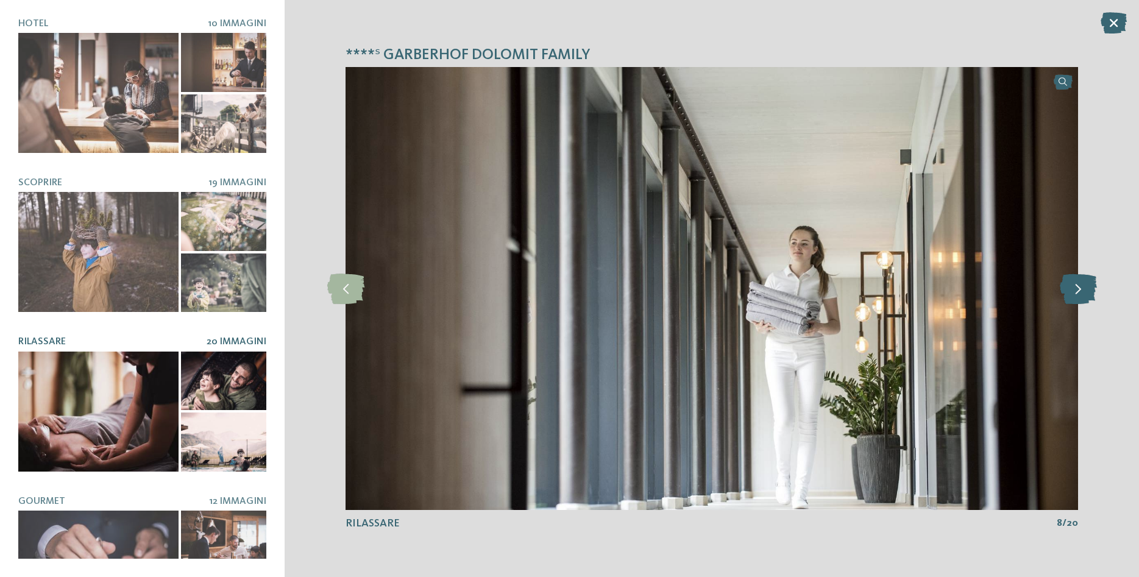
click at [1081, 286] on icon at bounding box center [1077, 289] width 37 height 30
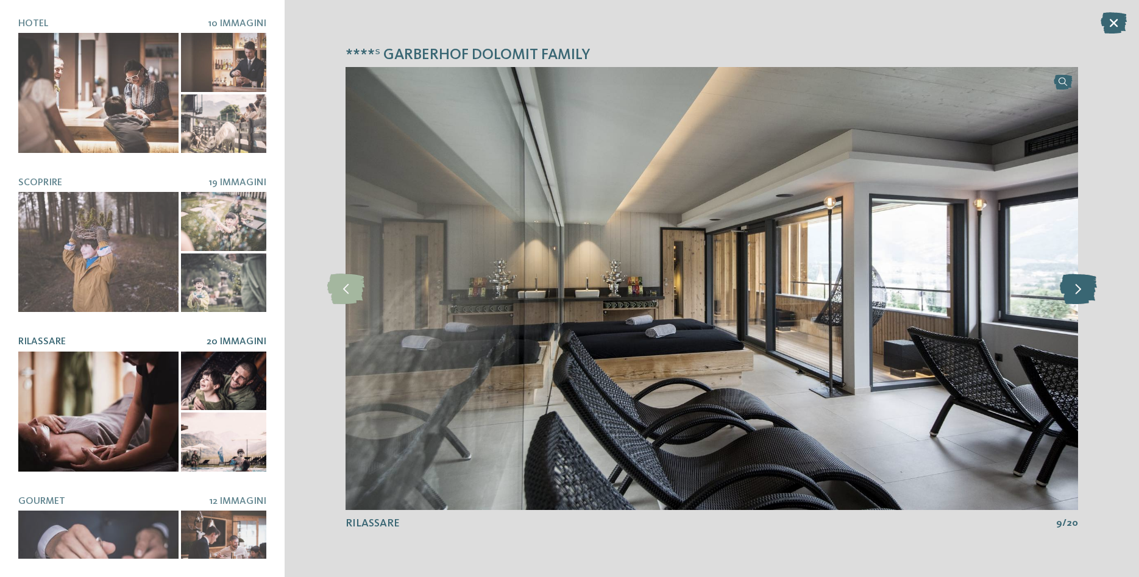
click at [1081, 286] on icon at bounding box center [1077, 289] width 37 height 30
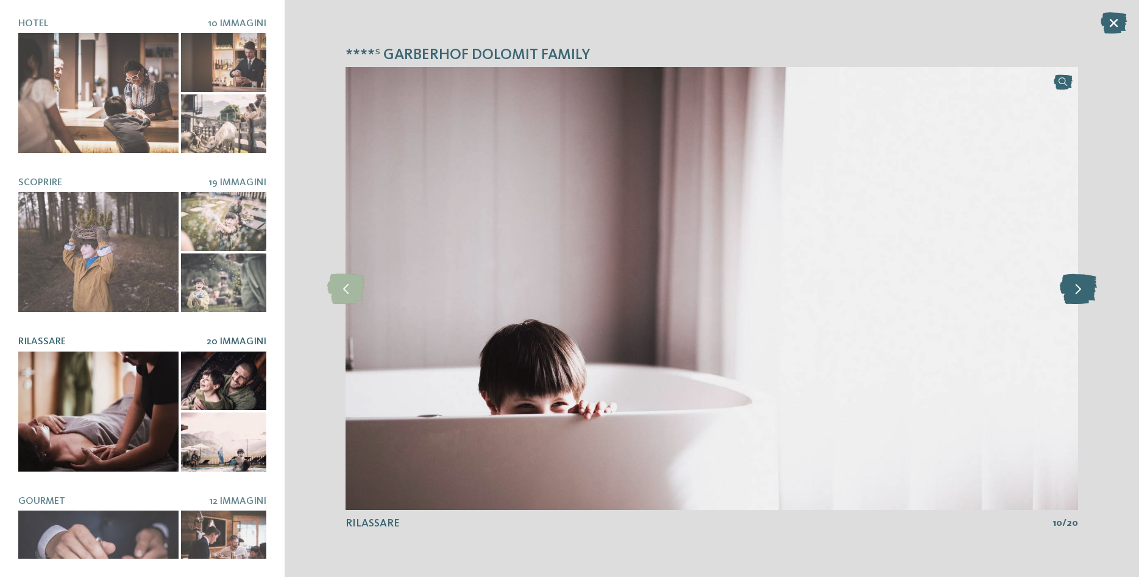
click at [1081, 286] on icon at bounding box center [1077, 289] width 37 height 30
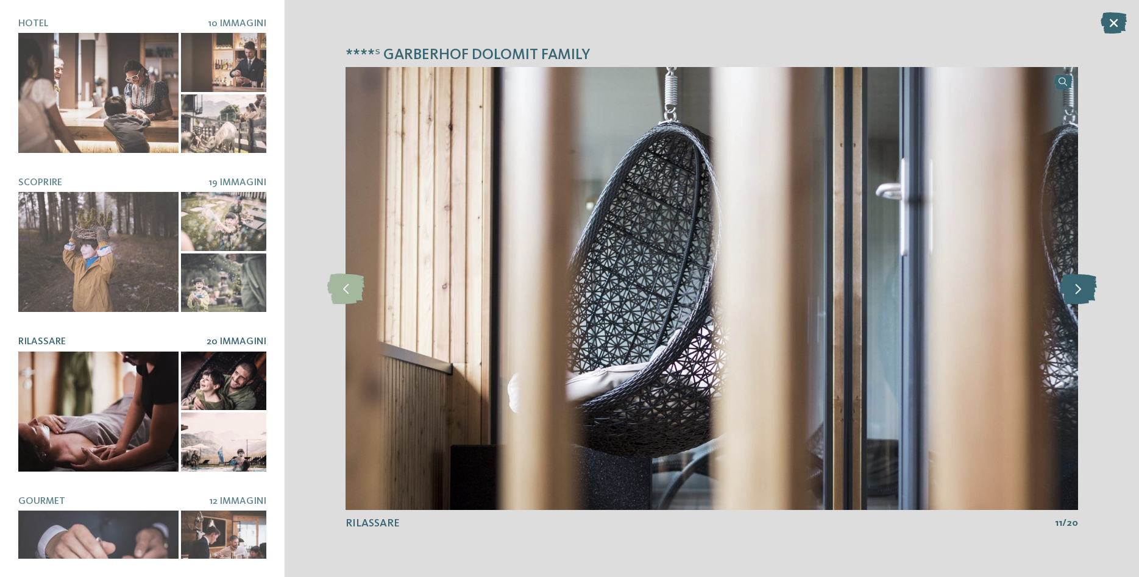
click at [1081, 286] on icon at bounding box center [1077, 289] width 37 height 30
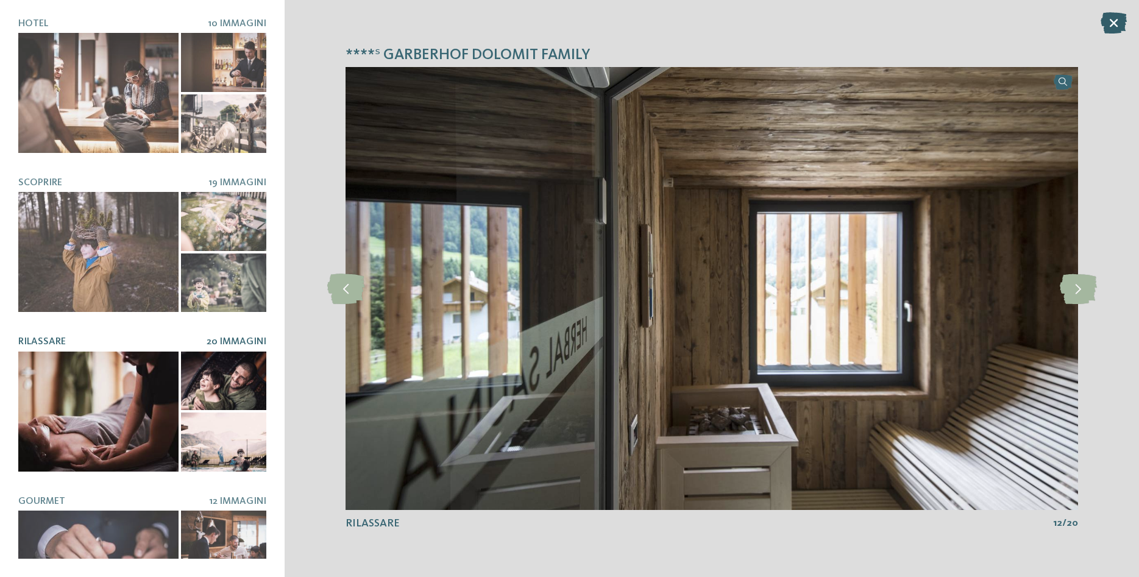
click at [1110, 27] on icon at bounding box center [1113, 22] width 26 height 21
